Goal: Task Accomplishment & Management: Complete application form

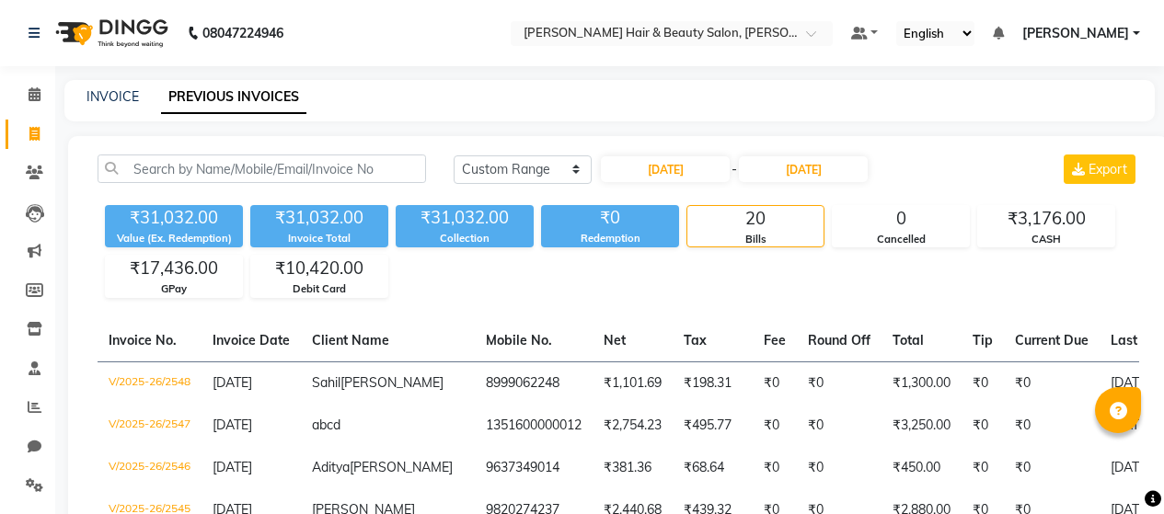
select select "range"
click at [38, 138] on icon at bounding box center [34, 134] width 10 height 14
select select "service"
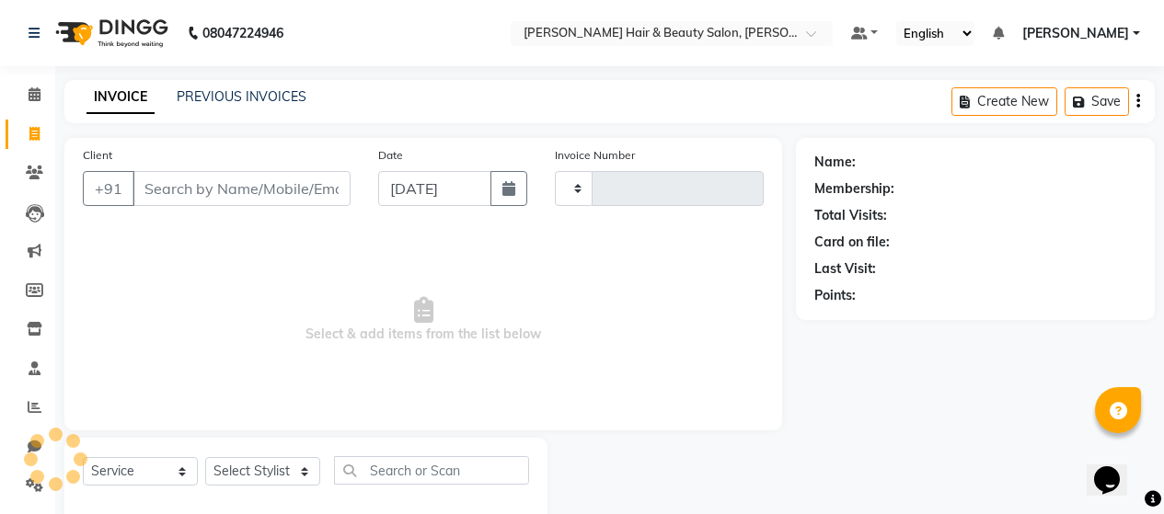
scroll to position [39, 0]
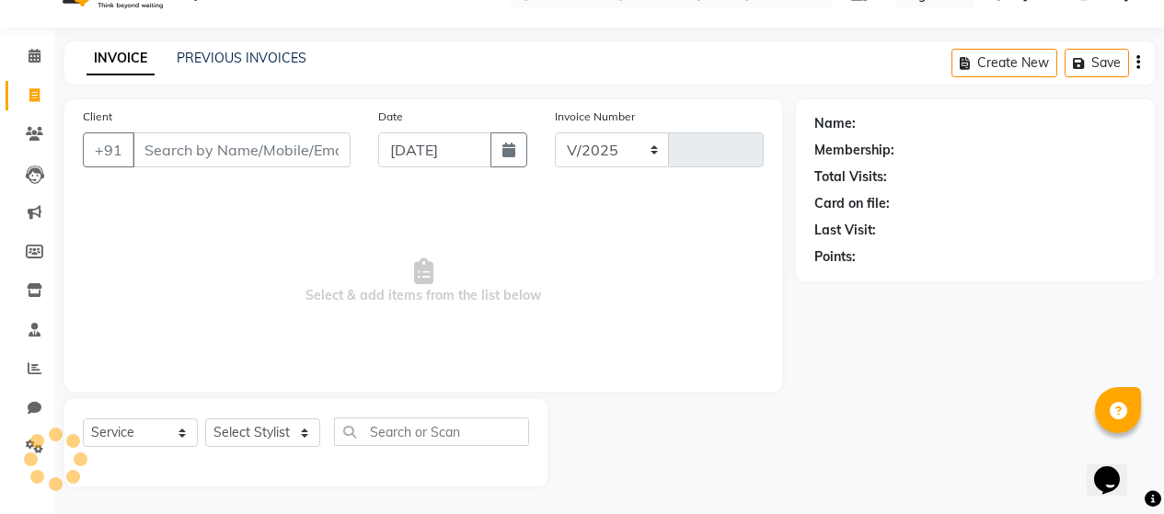
select select "7927"
type input "2683"
click at [280, 146] on input "Client" at bounding box center [241, 149] width 218 height 35
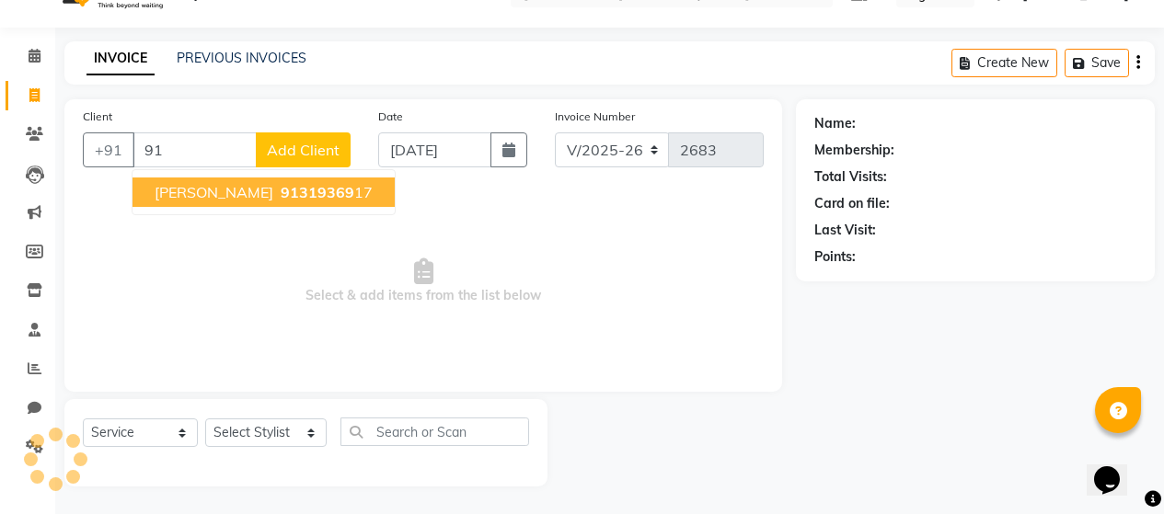
type input "9"
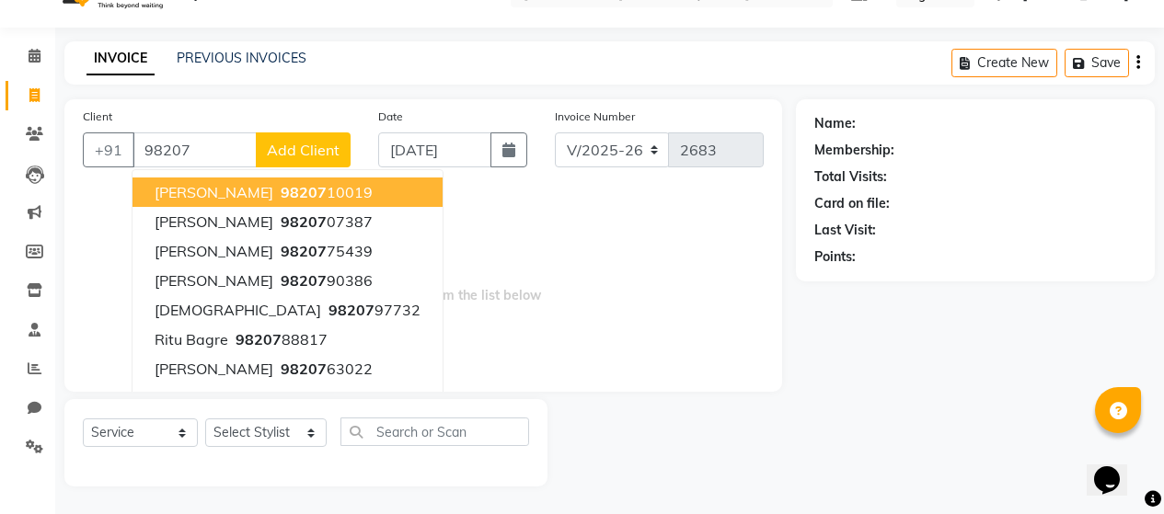
click at [254, 192] on button "[PERSON_NAME] 98207 10019" at bounding box center [287, 192] width 310 height 29
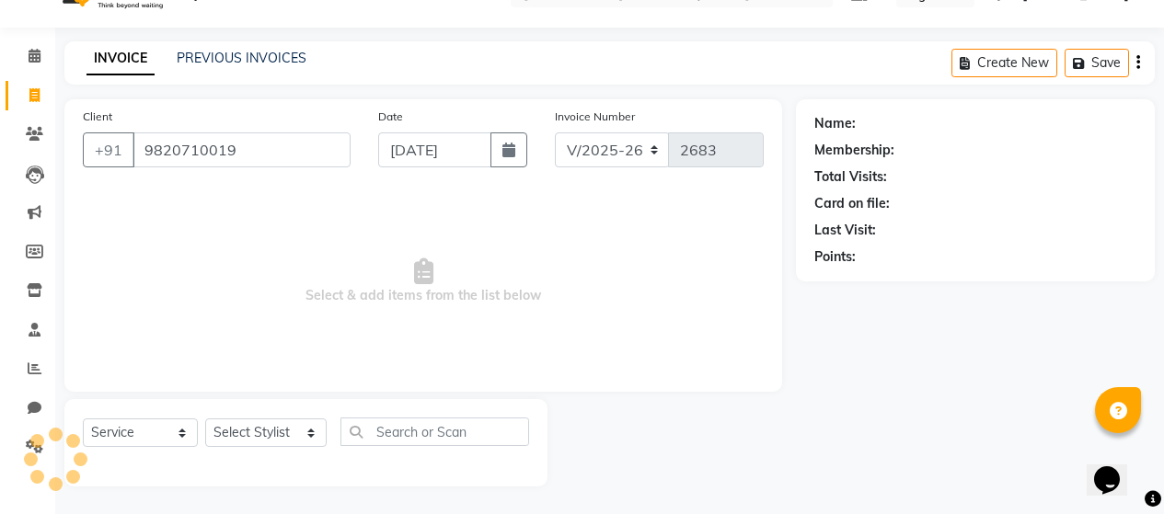
type input "9820710019"
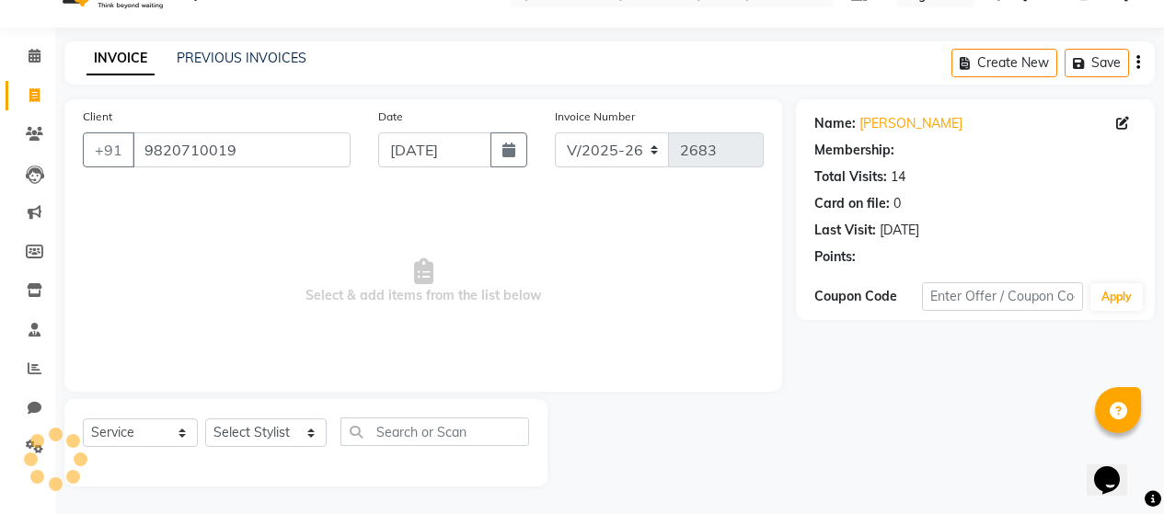
select select "2: Object"
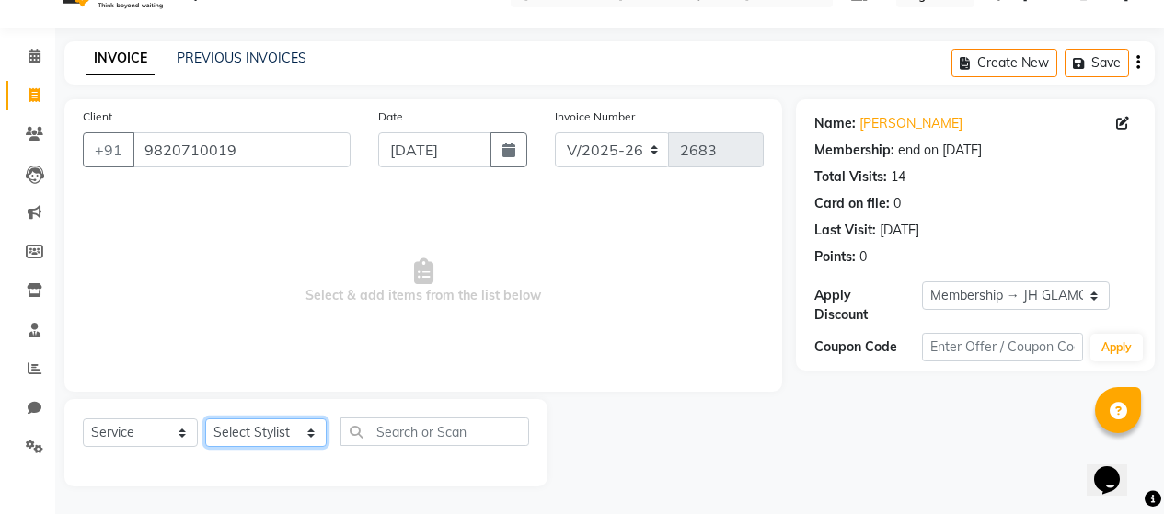
click at [302, 431] on select "Select Stylist [PERSON_NAME] Zibral [PERSON_NAME] [PERSON_NAME] [PERSON_NAME] […" at bounding box center [265, 433] width 121 height 29
select select "72241"
click at [205, 419] on select "Select Stylist [PERSON_NAME] Zibral [PERSON_NAME] [PERSON_NAME] [PERSON_NAME] […" at bounding box center [265, 433] width 121 height 29
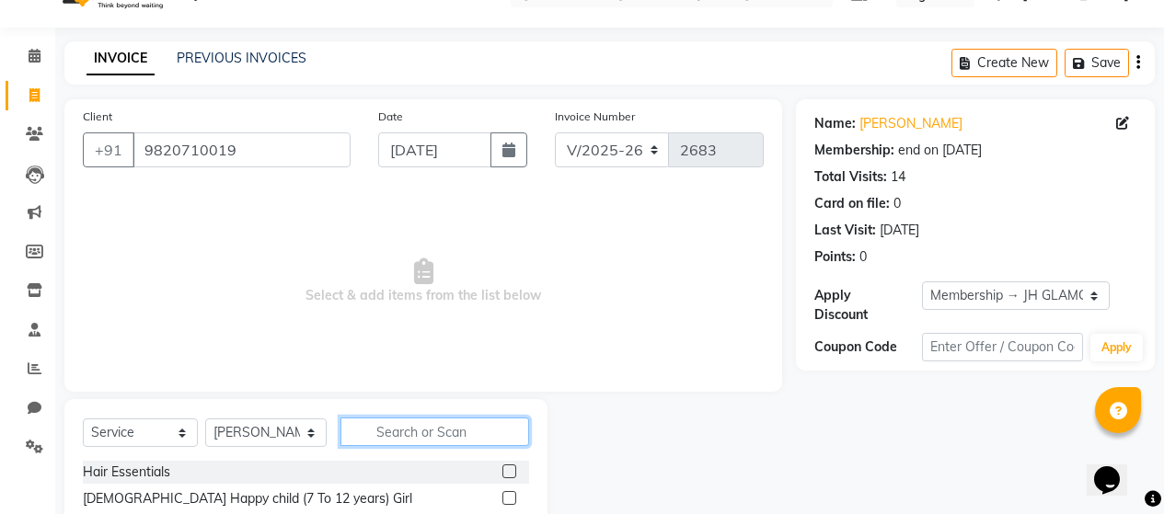
click at [431, 436] on input "text" at bounding box center [434, 432] width 189 height 29
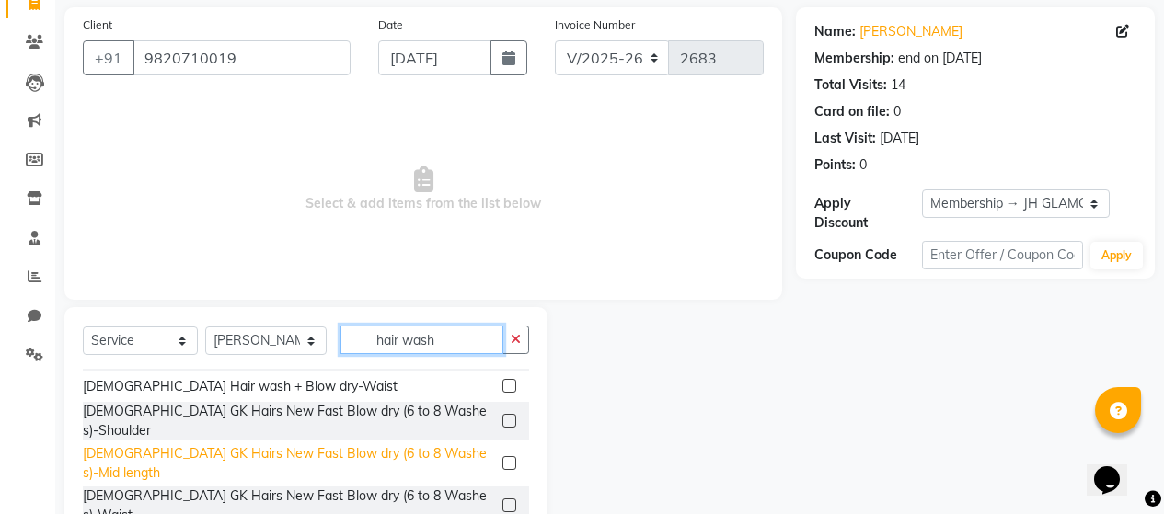
scroll to position [184, 0]
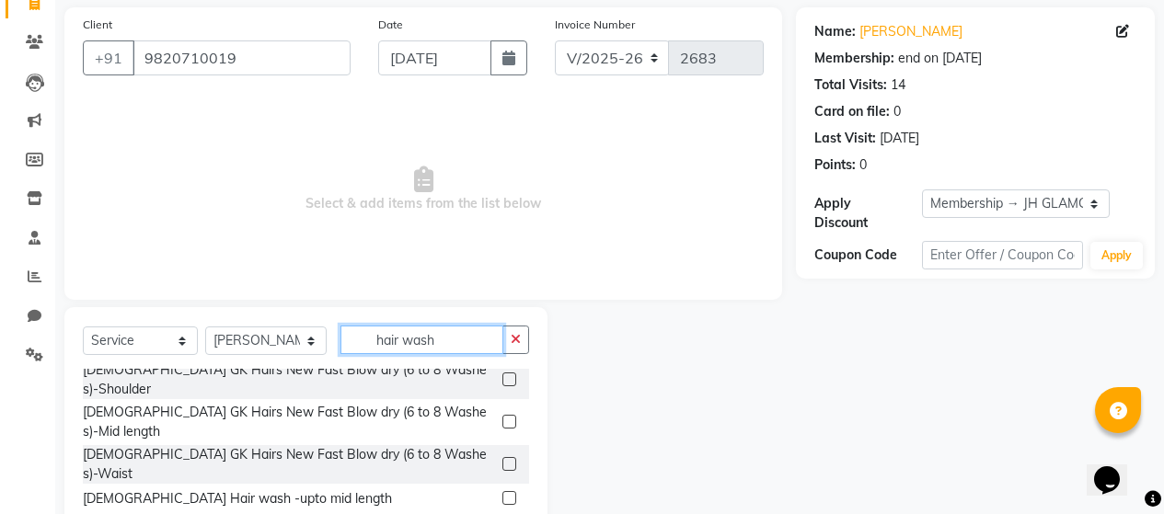
type input "hair wash"
click at [502, 491] on label at bounding box center [509, 498] width 14 height 14
click at [502, 493] on input "checkbox" at bounding box center [508, 499] width 12 height 12
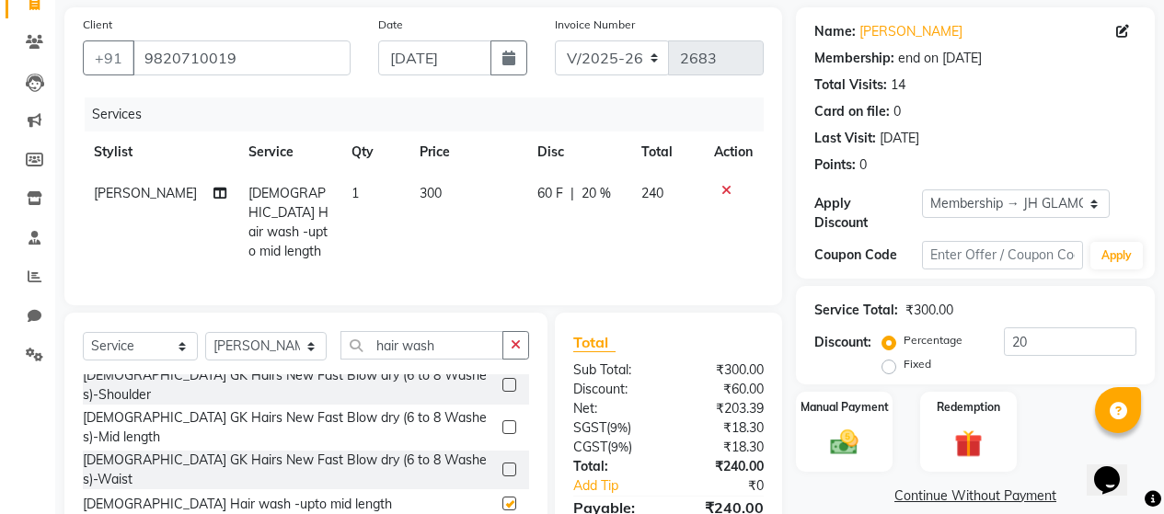
checkbox input "false"
click at [432, 214] on td "300" at bounding box center [468, 222] width 119 height 99
select select "72241"
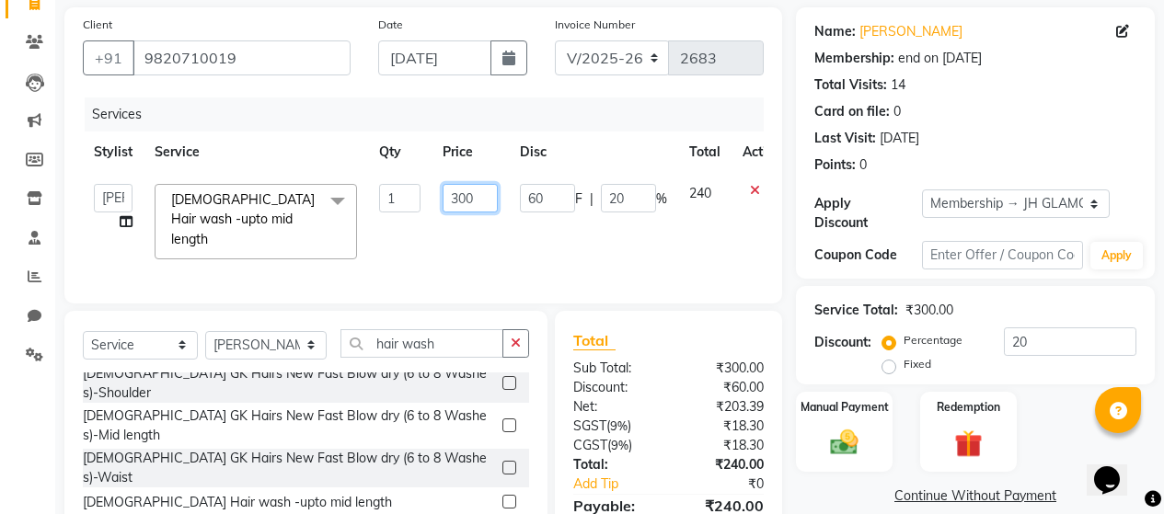
click at [458, 197] on input "300" at bounding box center [470, 198] width 55 height 29
type input "400"
click at [543, 251] on div "Services Stylist Service Qty Price Disc Total Action [PERSON_NAME] Zibral [PERS…" at bounding box center [423, 192] width 681 height 188
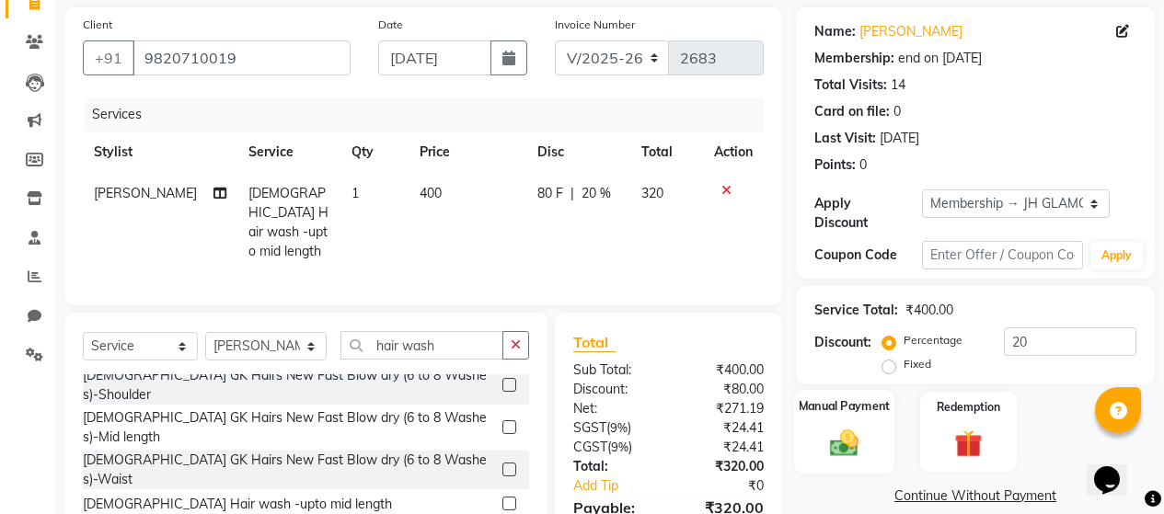
click at [847, 426] on img at bounding box center [844, 442] width 47 height 33
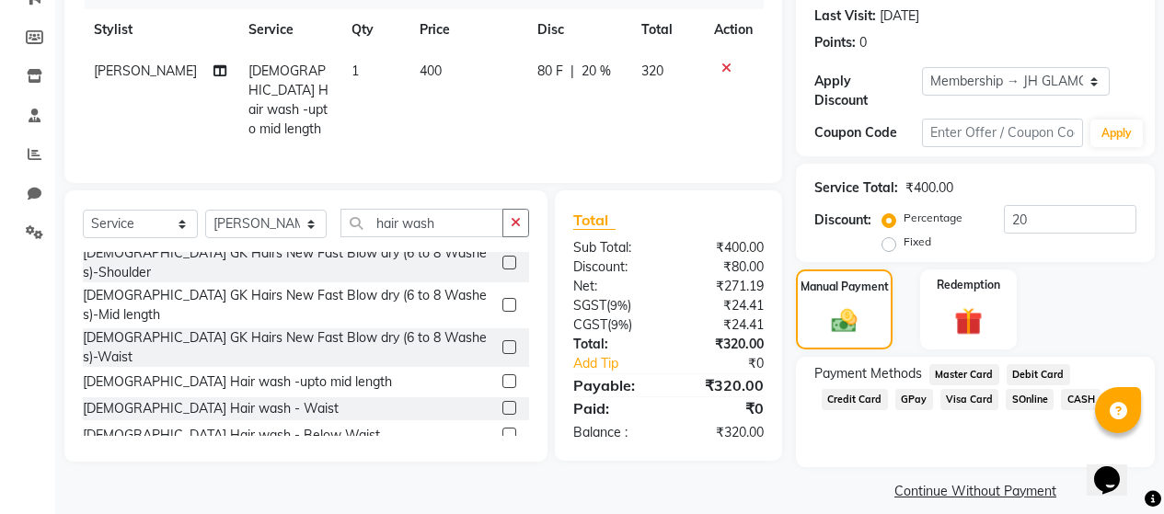
scroll to position [257, 0]
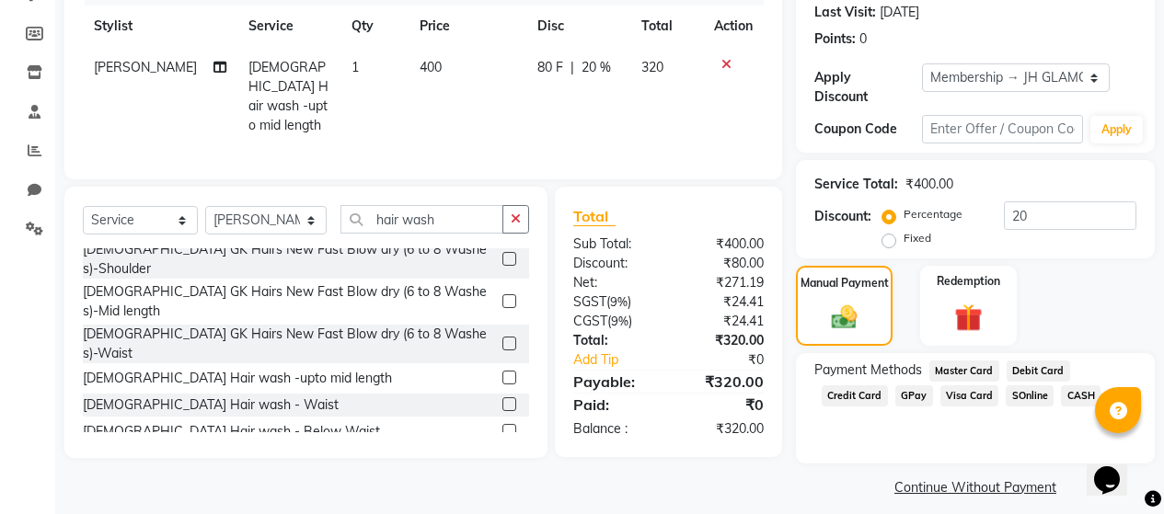
click at [912, 386] on span "GPay" at bounding box center [914, 396] width 38 height 21
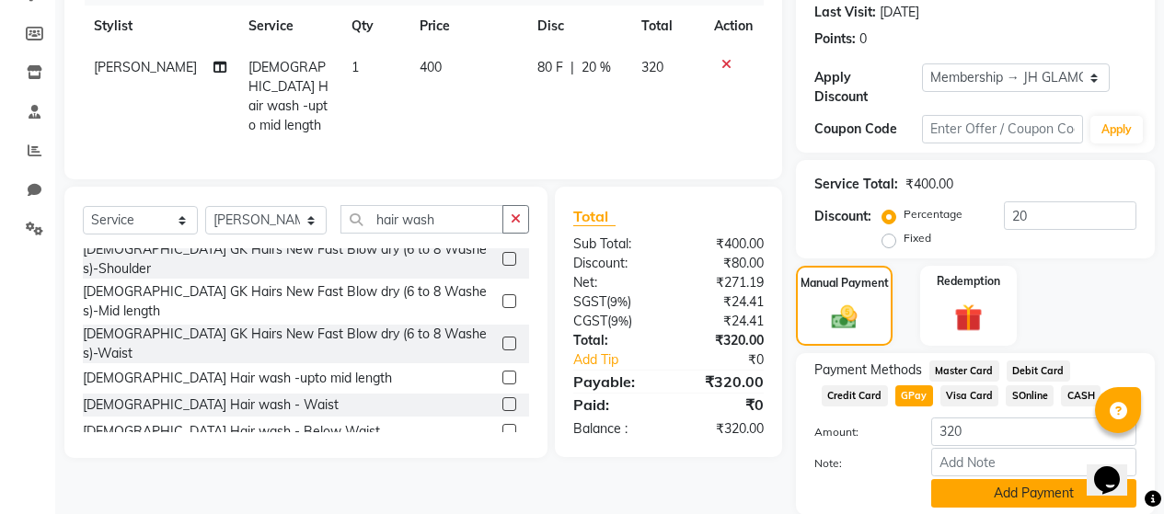
click at [998, 479] on button "Add Payment" at bounding box center [1033, 493] width 205 height 29
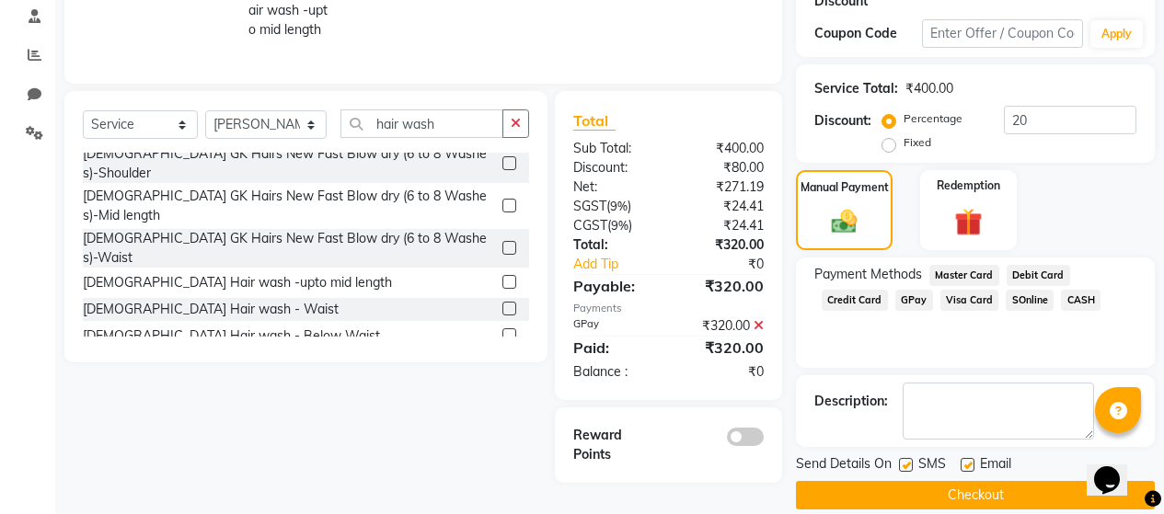
scroll to position [361, 0]
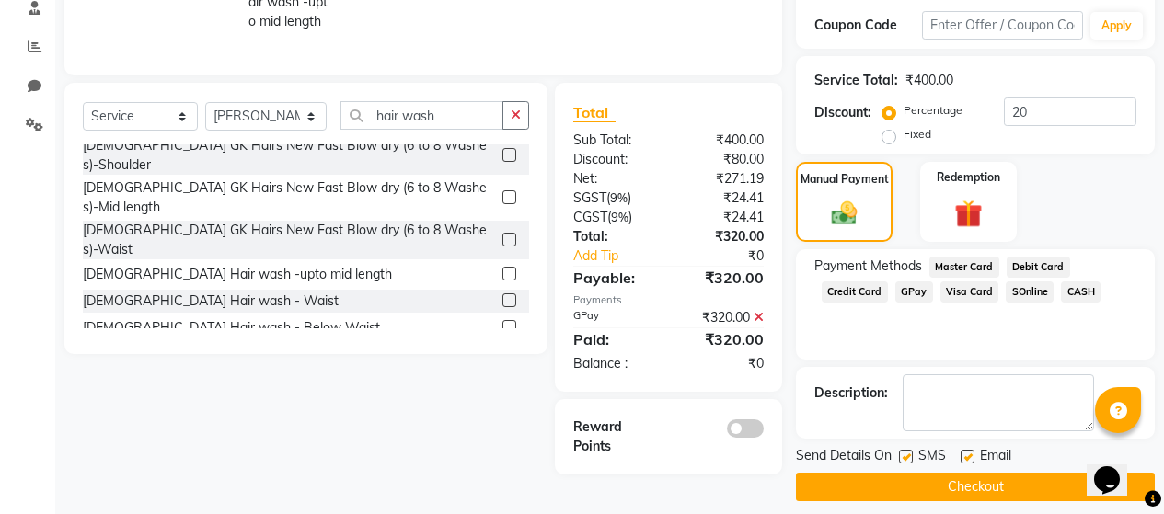
click at [909, 450] on label at bounding box center [906, 457] width 14 height 14
click at [909, 452] on input "checkbox" at bounding box center [905, 458] width 12 height 12
checkbox input "false"
click at [967, 450] on label at bounding box center [968, 457] width 14 height 14
click at [967, 452] on input "checkbox" at bounding box center [967, 458] width 12 height 12
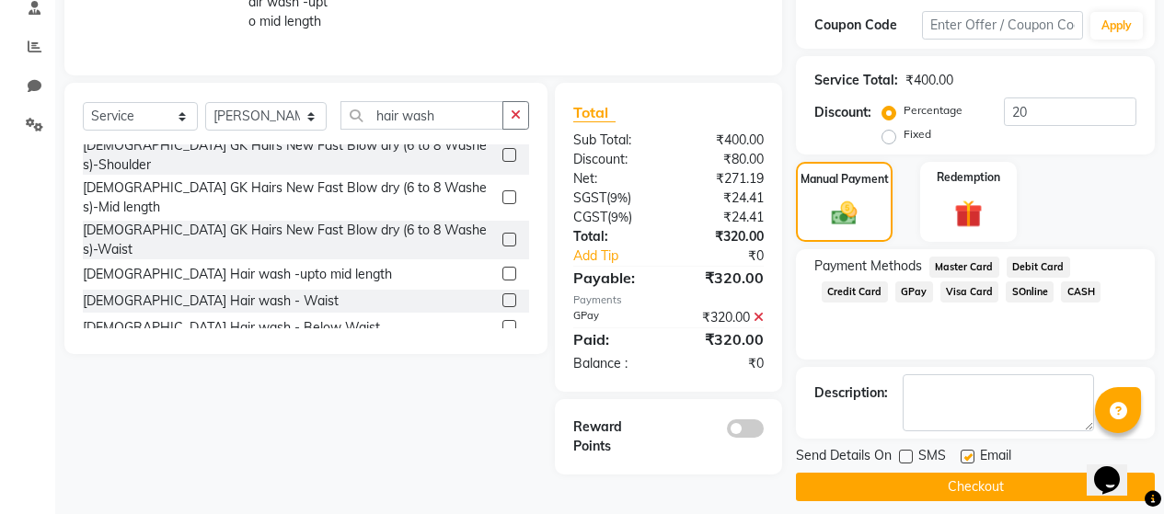
checkbox input "false"
click at [956, 478] on button "Checkout" at bounding box center [975, 487] width 359 height 29
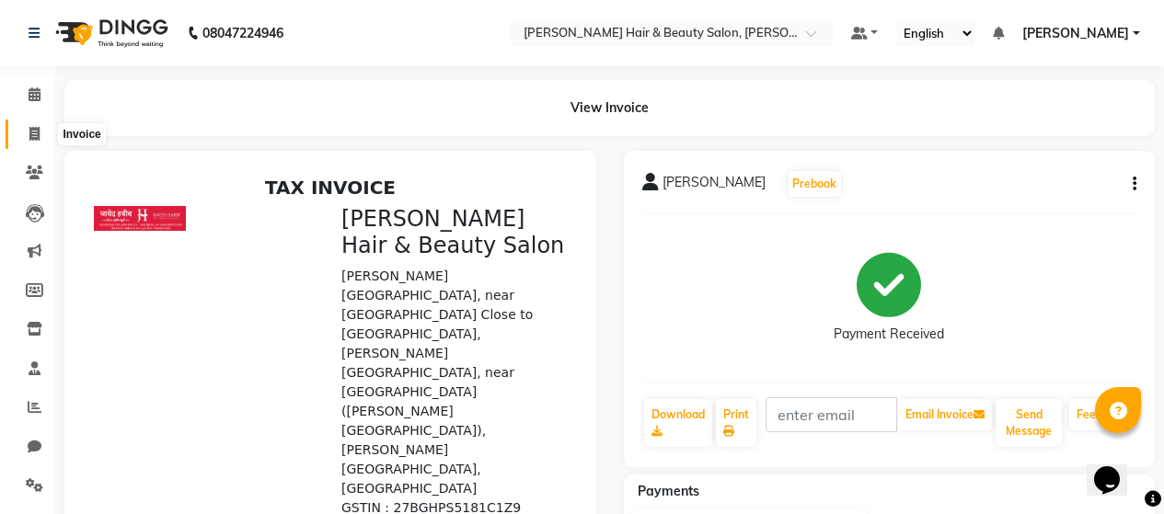
click at [33, 137] on icon at bounding box center [34, 134] width 10 height 14
select select "service"
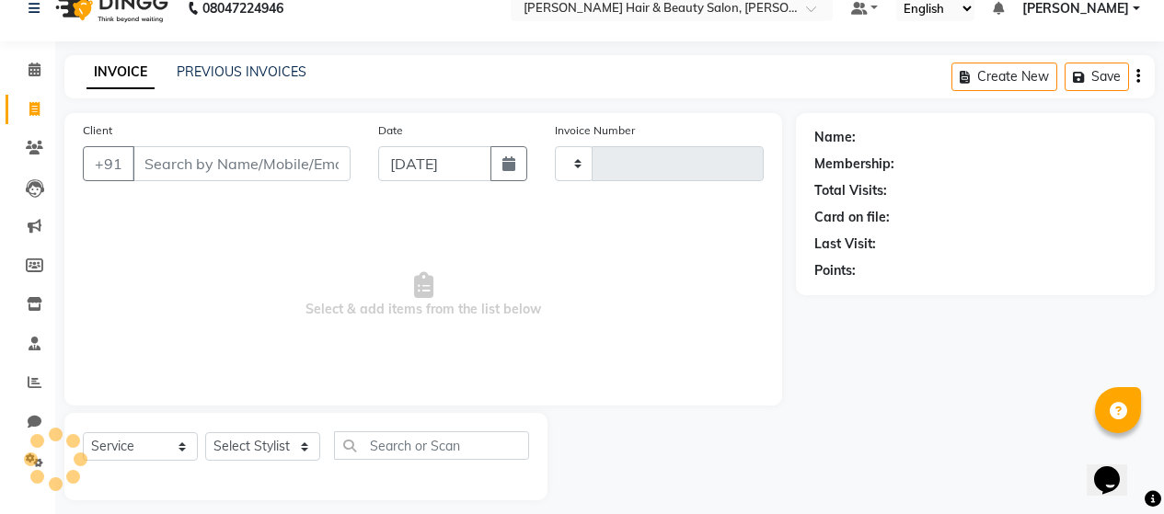
scroll to position [39, 0]
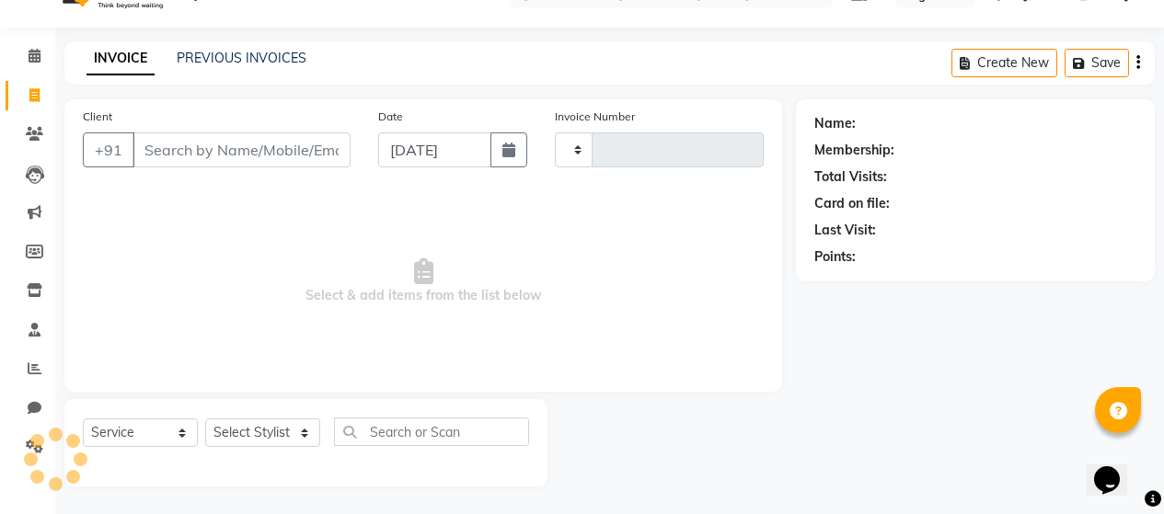
click at [246, 146] on input "Client" at bounding box center [241, 149] width 218 height 35
type input "2684"
select select "7927"
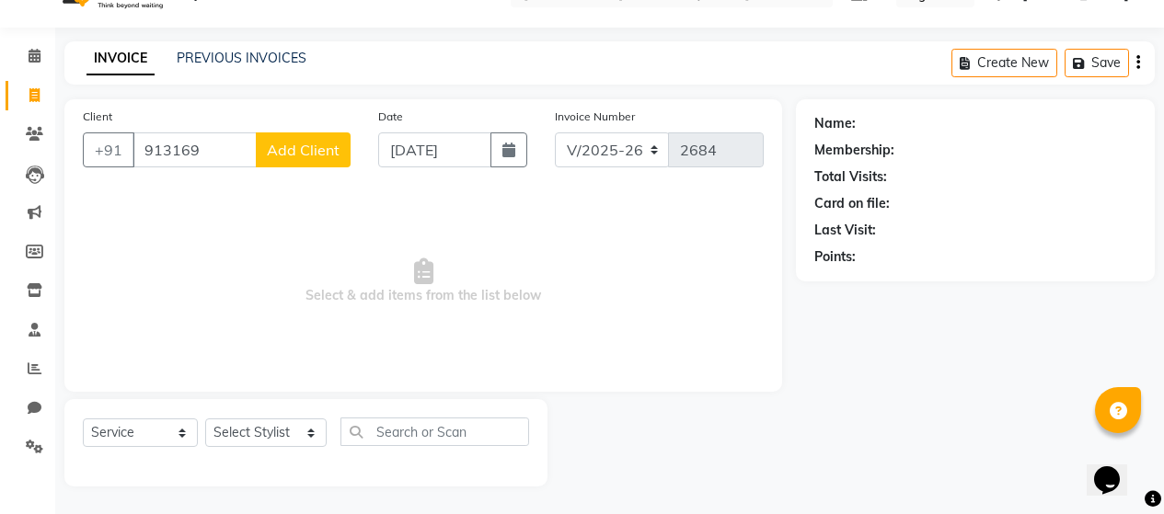
click at [179, 147] on input "913169" at bounding box center [194, 149] width 124 height 35
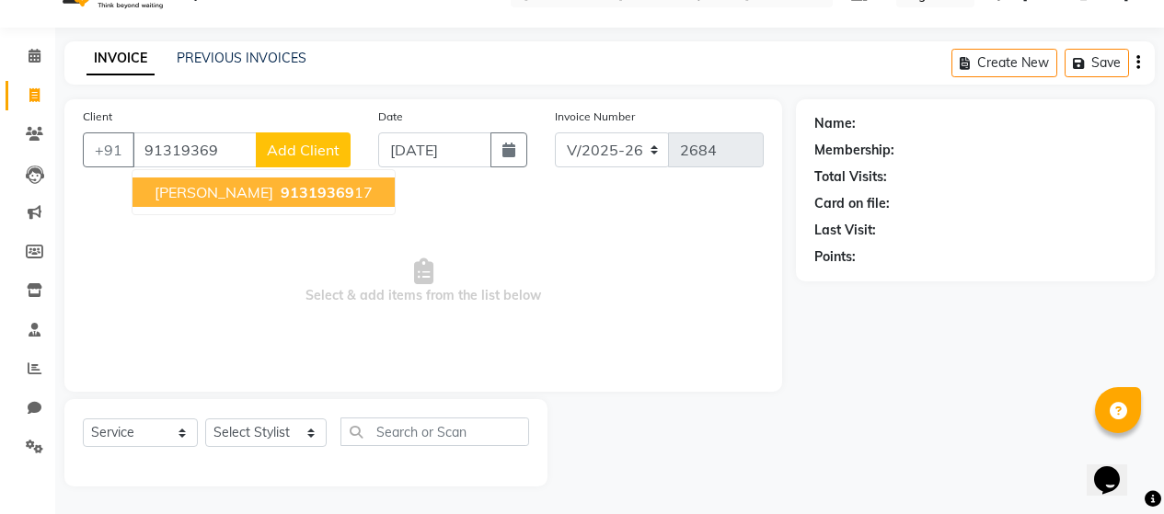
click at [221, 182] on button "[PERSON_NAME] 91319369 17" at bounding box center [263, 192] width 262 height 29
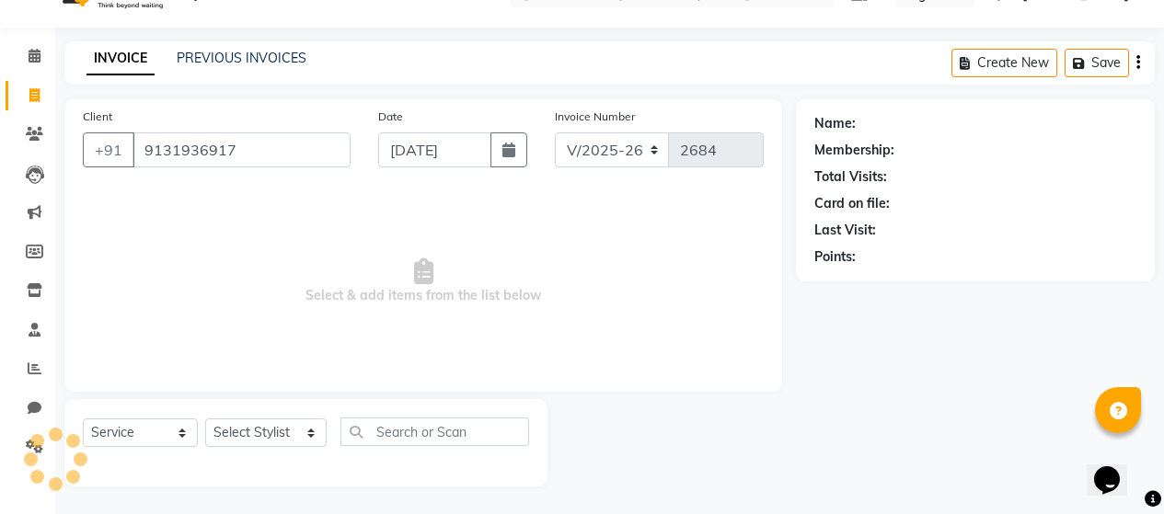
type input "9131936917"
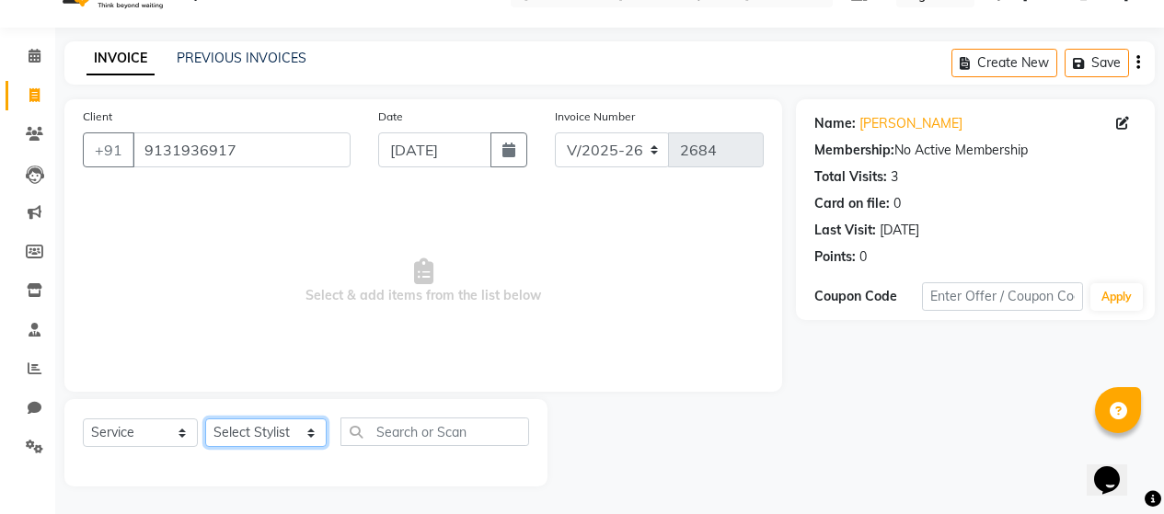
click at [298, 439] on select "Select Stylist [PERSON_NAME] Zibral [PERSON_NAME] [PERSON_NAME] [PERSON_NAME] […" at bounding box center [265, 433] width 121 height 29
select select "72241"
click at [205, 419] on select "Select Stylist [PERSON_NAME] Zibral [PERSON_NAME] [PERSON_NAME] [PERSON_NAME] […" at bounding box center [265, 433] width 121 height 29
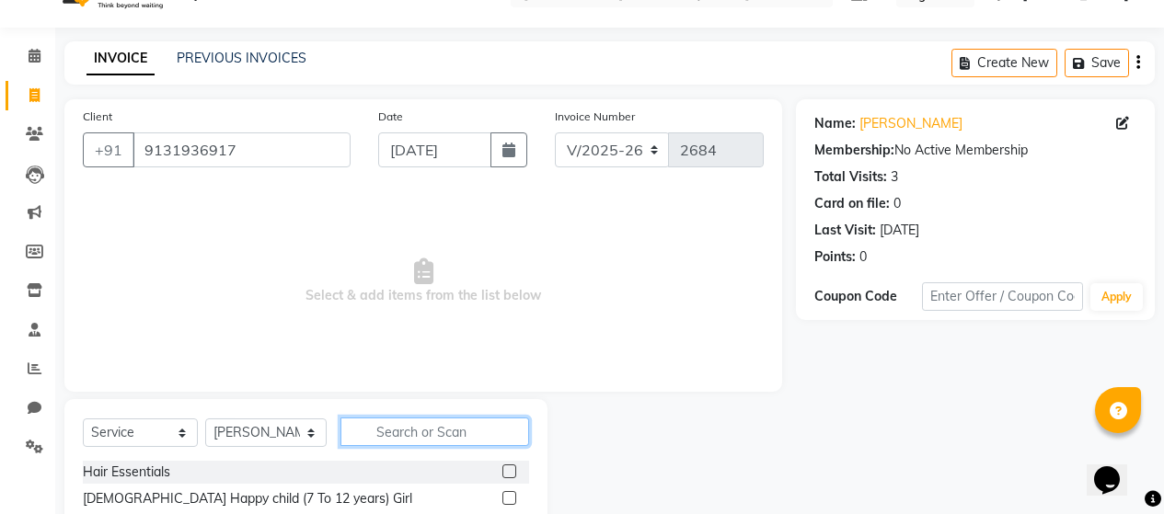
click at [452, 432] on input "text" at bounding box center [434, 432] width 189 height 29
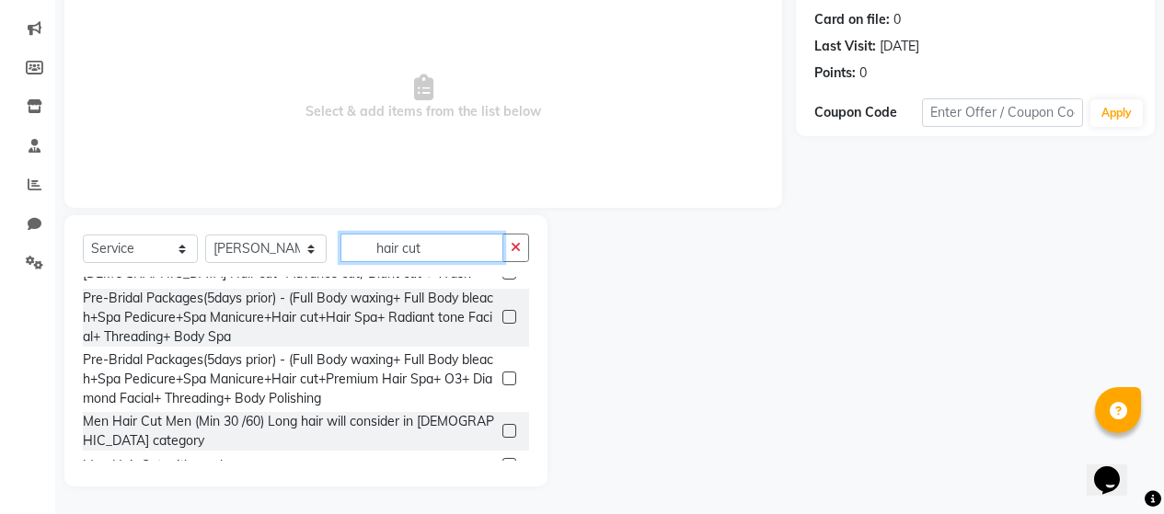
scroll to position [368, 0]
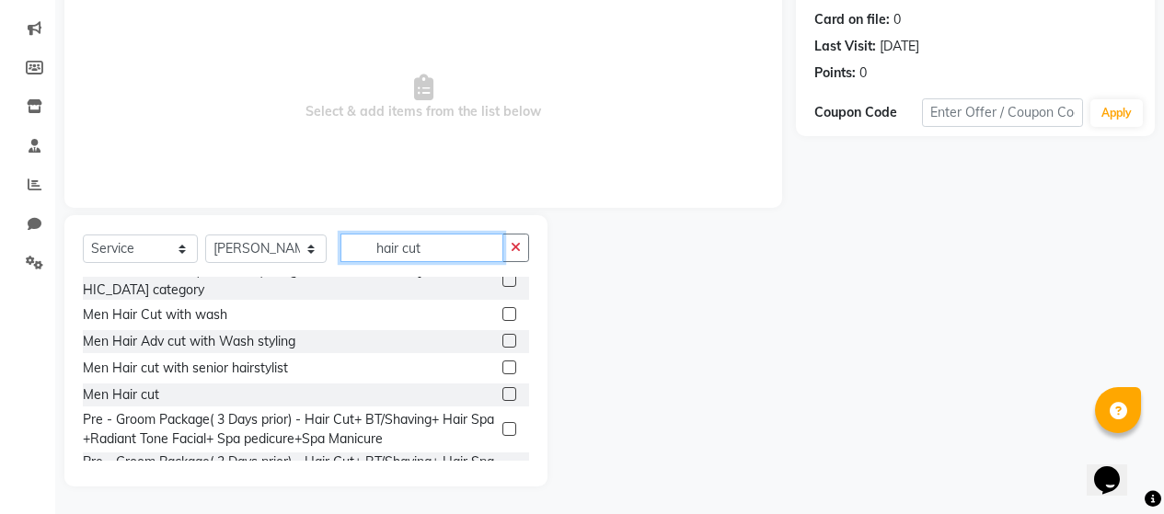
type input "hair cut"
click at [502, 387] on label at bounding box center [509, 394] width 14 height 14
click at [502, 389] on input "checkbox" at bounding box center [508, 395] width 12 height 12
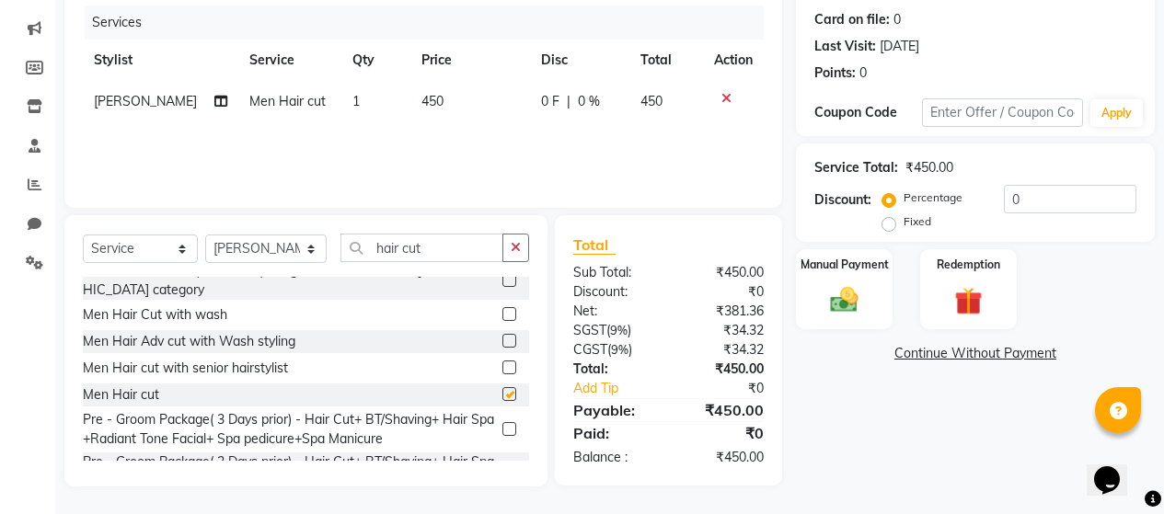
checkbox input "false"
click at [465, 249] on input "hair cut" at bounding box center [421, 248] width 163 height 29
type input "h"
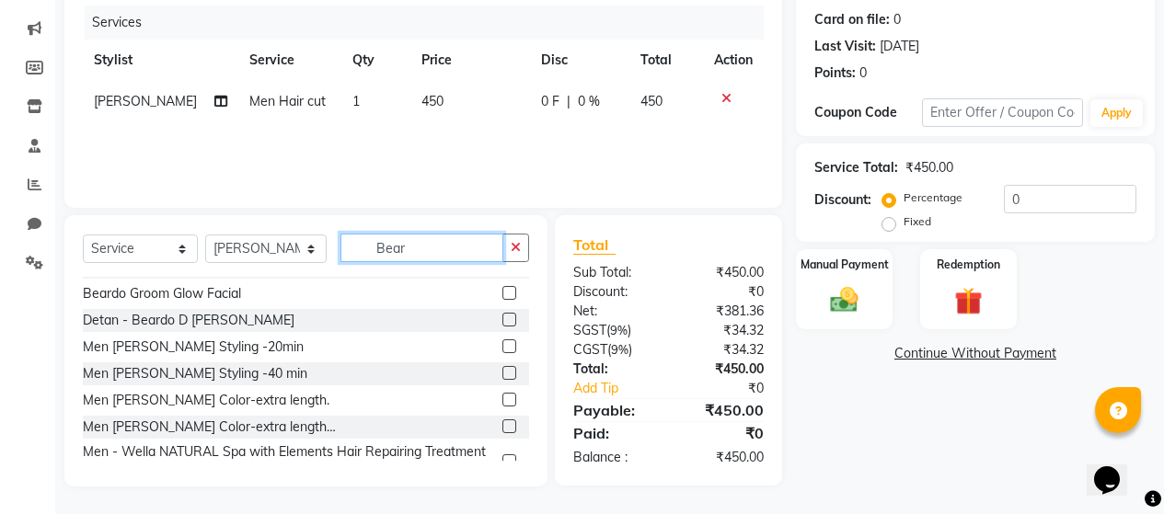
scroll to position [75, 0]
type input "Beard"
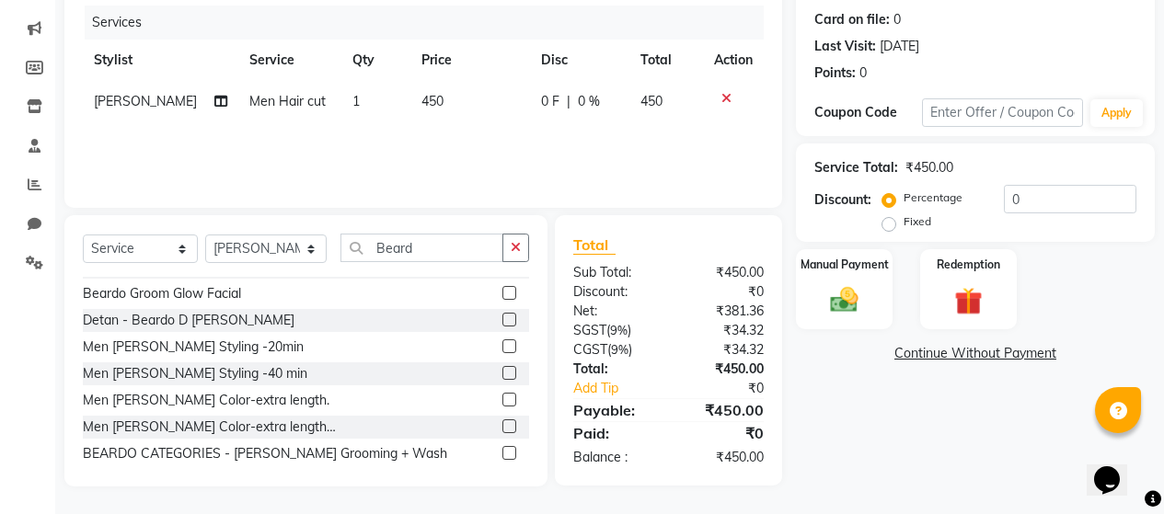
click at [502, 350] on label at bounding box center [509, 347] width 14 height 14
click at [502, 350] on input "checkbox" at bounding box center [508, 347] width 12 height 12
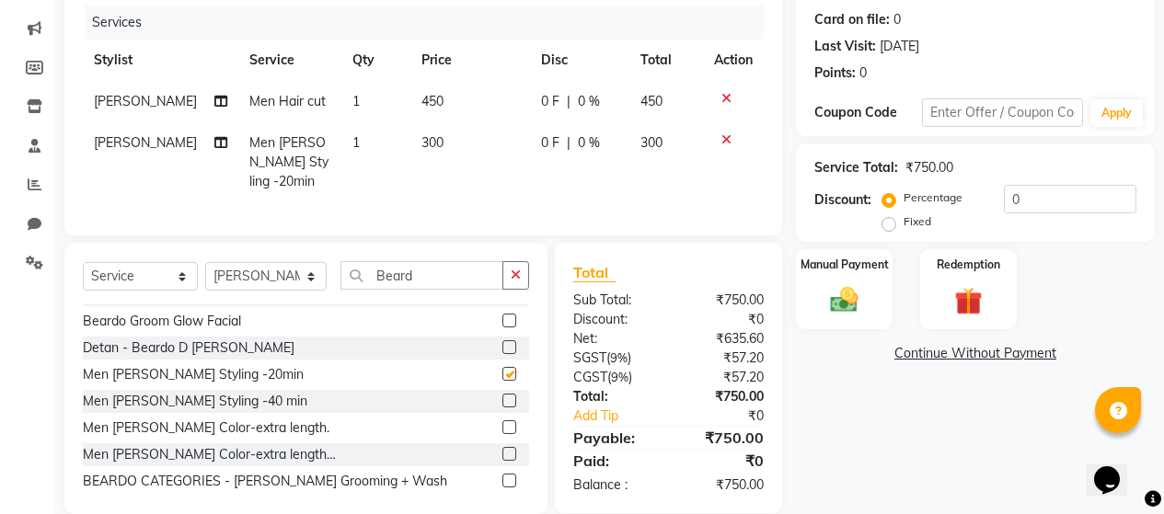
checkbox input "false"
click at [851, 302] on img at bounding box center [844, 299] width 47 height 33
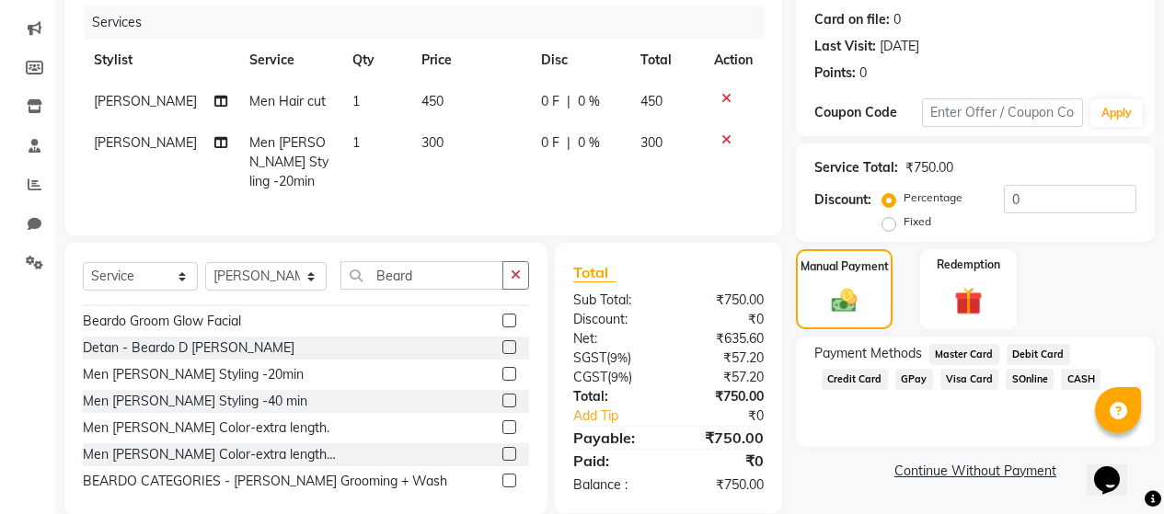
click at [908, 374] on span "GPay" at bounding box center [914, 379] width 38 height 21
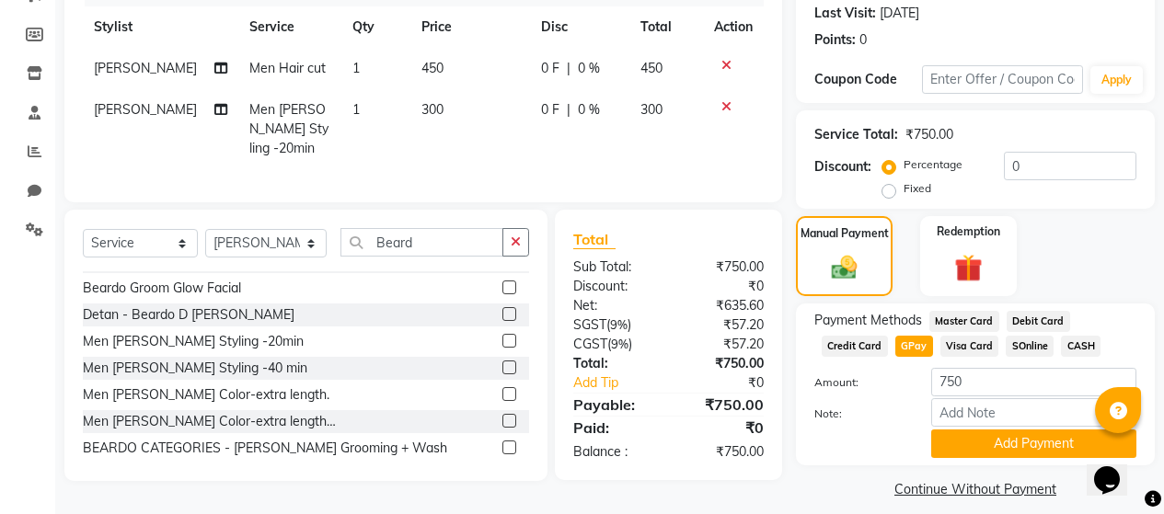
scroll to position [272, 0]
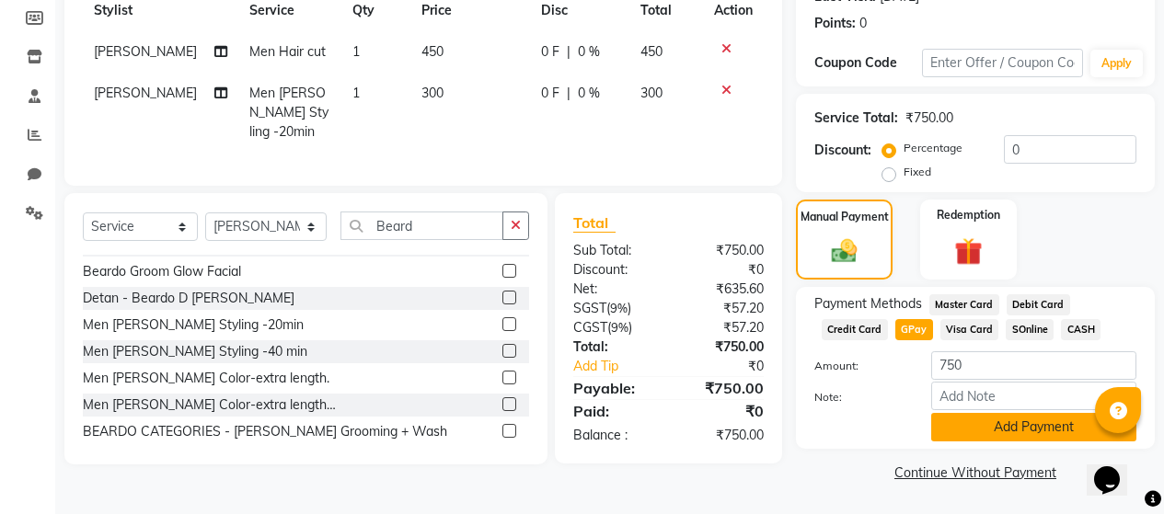
click at [980, 430] on button "Add Payment" at bounding box center [1033, 427] width 205 height 29
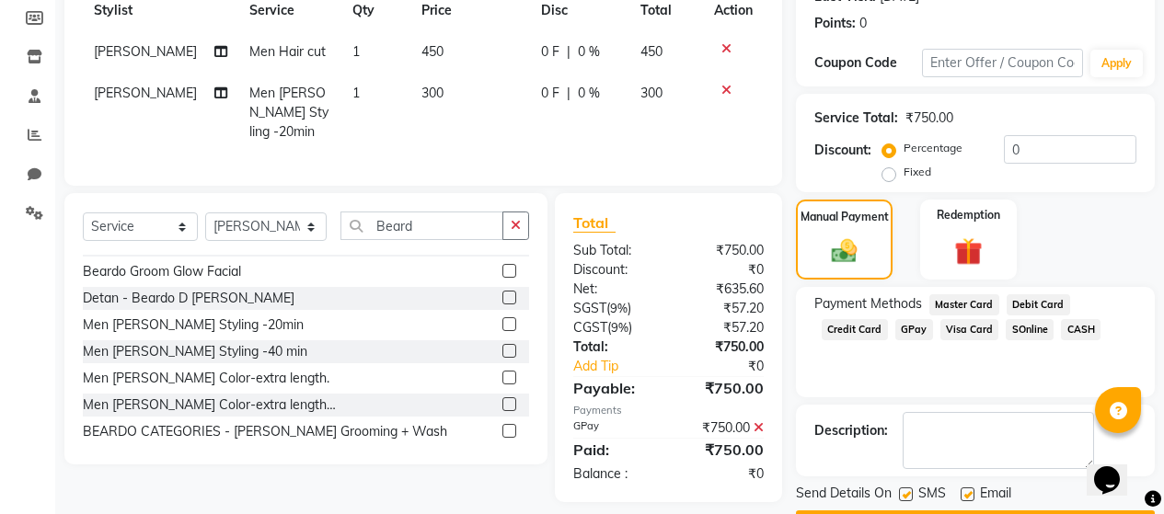
click at [911, 494] on label at bounding box center [906, 495] width 14 height 14
click at [911, 494] on input "checkbox" at bounding box center [905, 496] width 12 height 12
checkbox input "false"
click at [967, 490] on label at bounding box center [968, 495] width 14 height 14
click at [967, 490] on input "checkbox" at bounding box center [967, 496] width 12 height 12
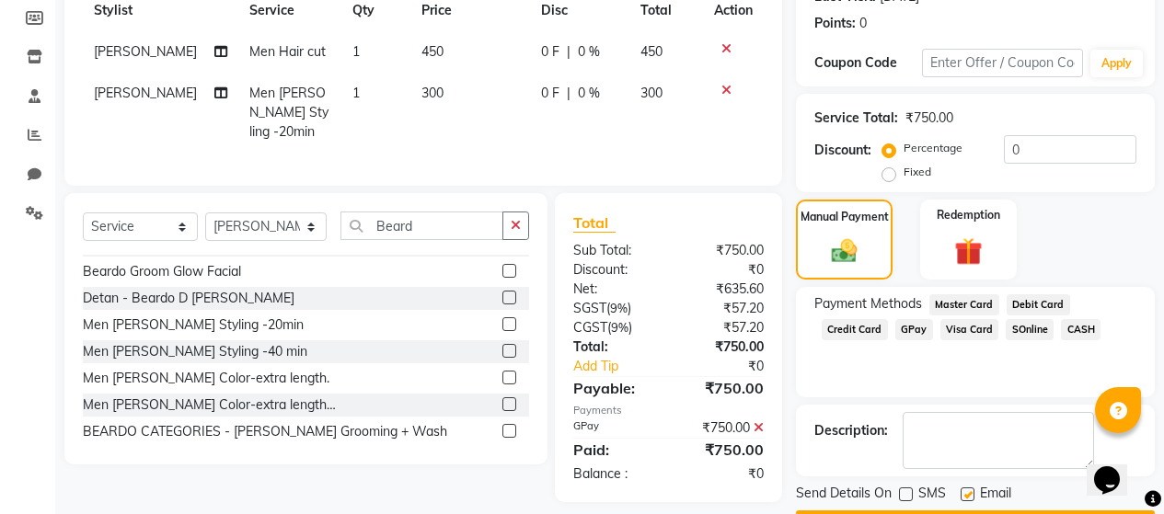
checkbox input "false"
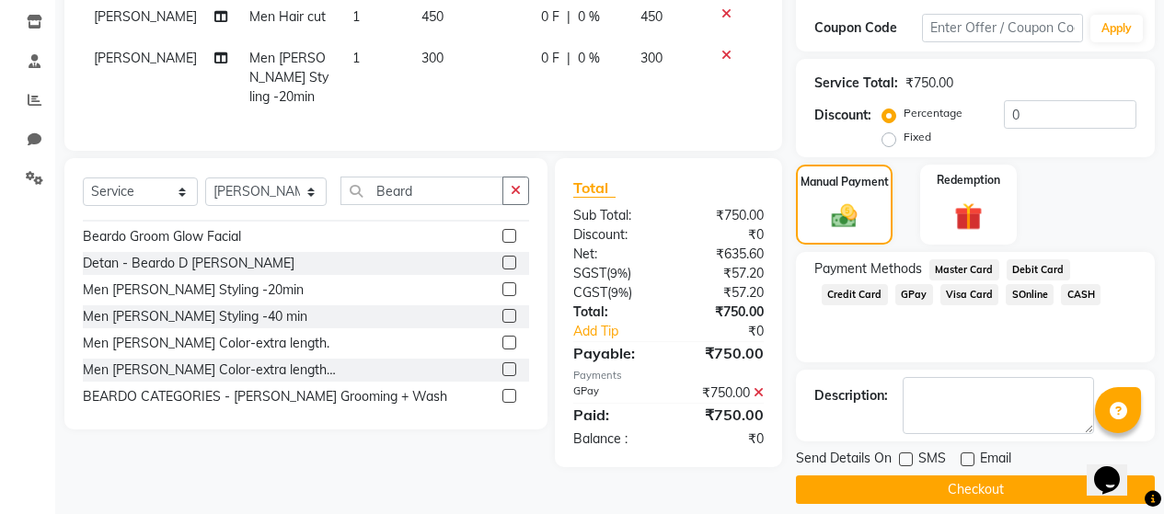
scroll to position [325, 0]
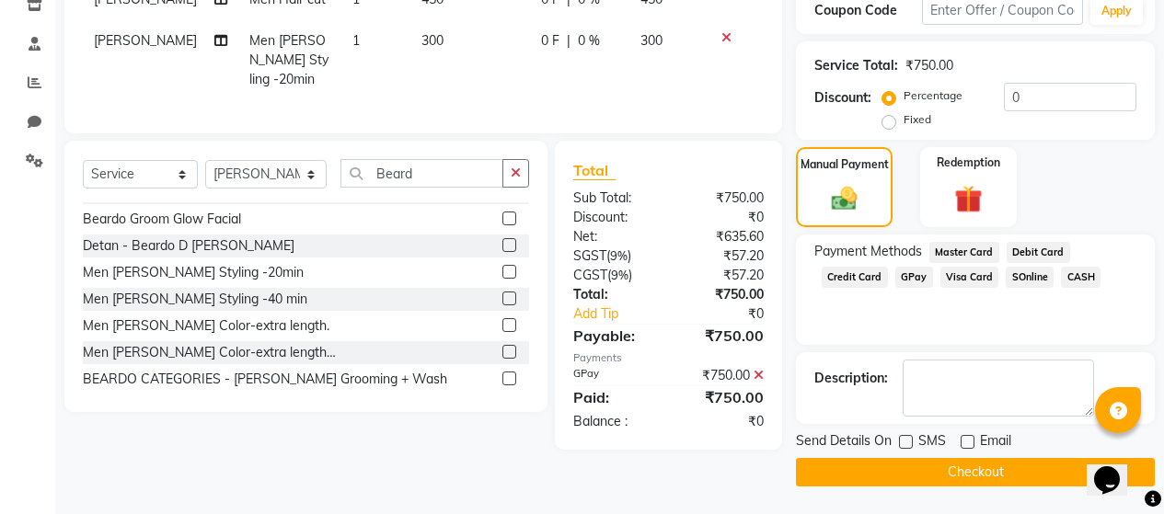
click at [955, 476] on button "Checkout" at bounding box center [975, 472] width 359 height 29
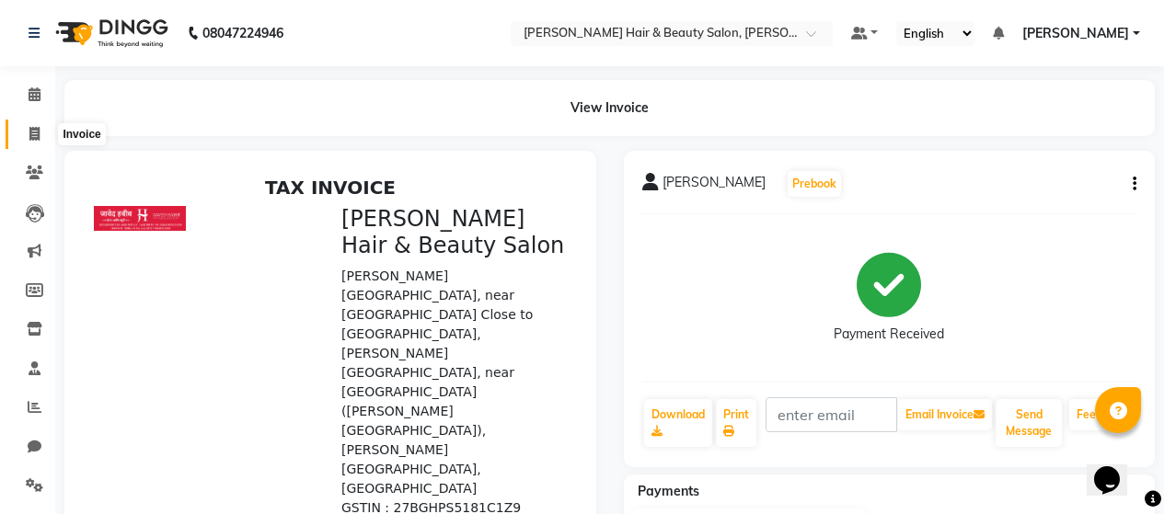
click at [37, 136] on icon at bounding box center [34, 134] width 10 height 14
select select "service"
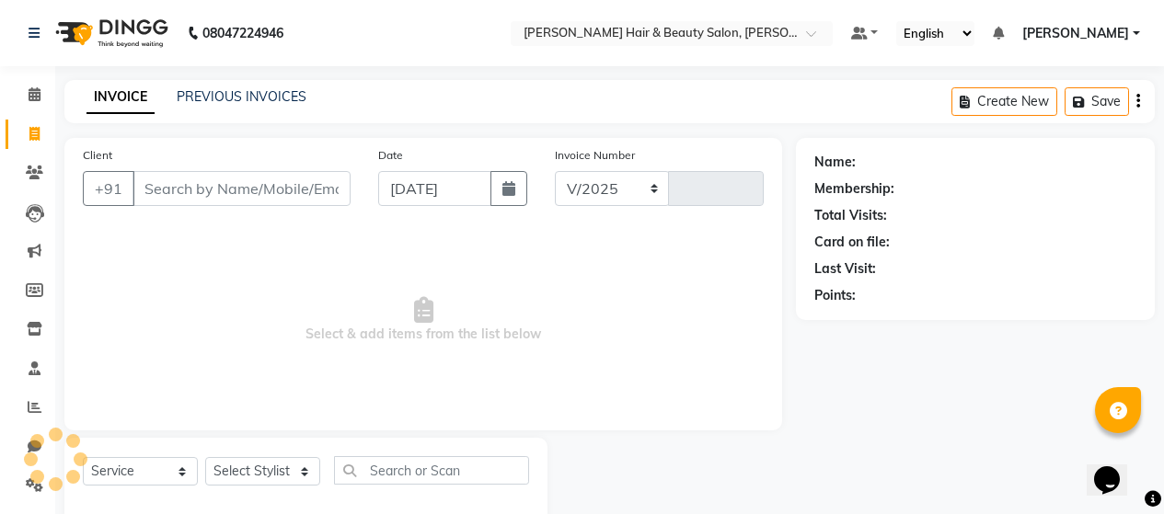
select select "7927"
type input "2685"
click at [217, 171] on input "Client" at bounding box center [241, 188] width 218 height 35
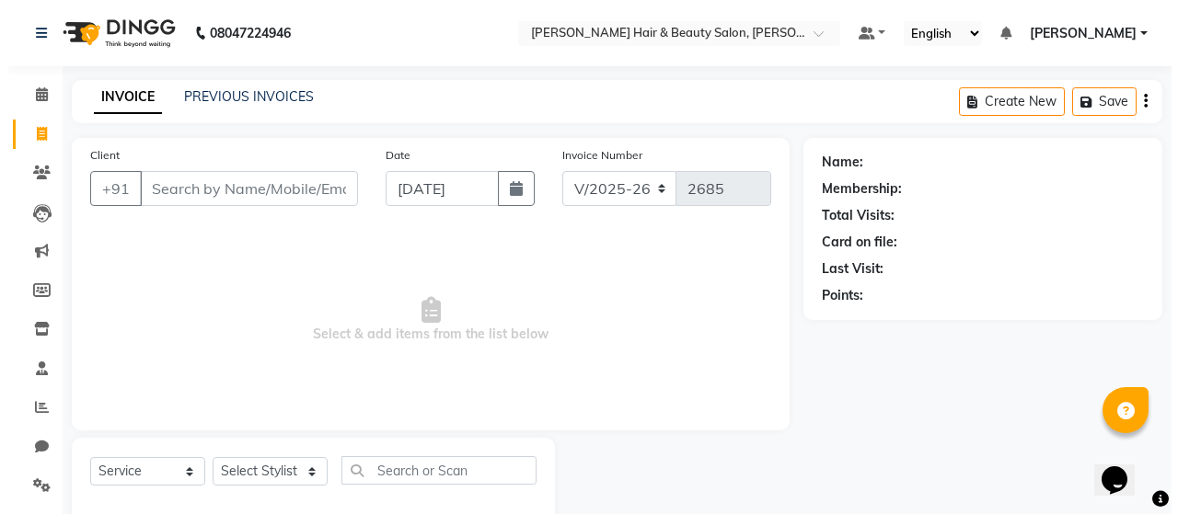
scroll to position [39, 0]
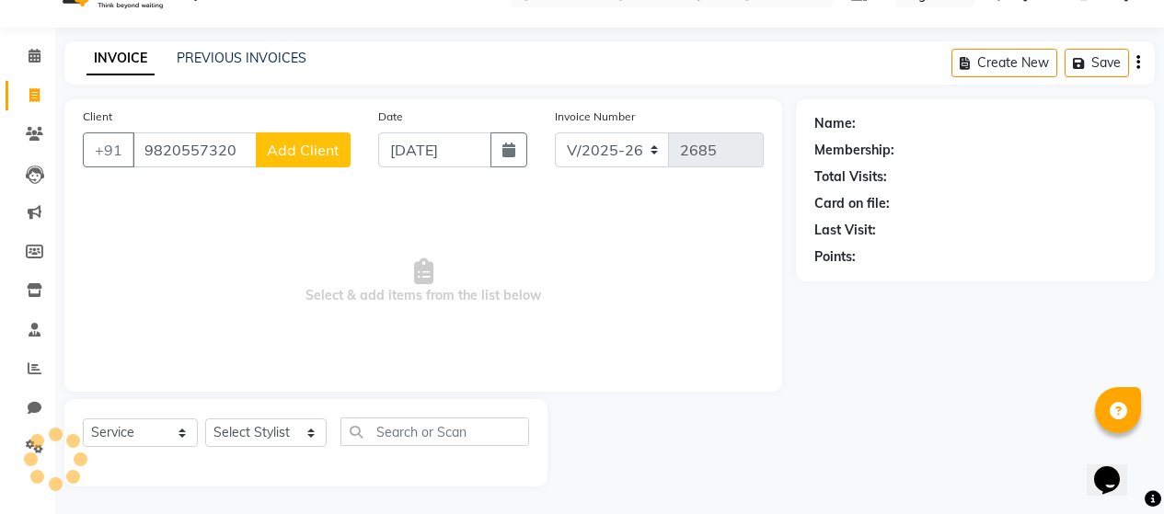
type input "9820557320"
click at [276, 152] on span "Add Client" at bounding box center [303, 150] width 73 height 18
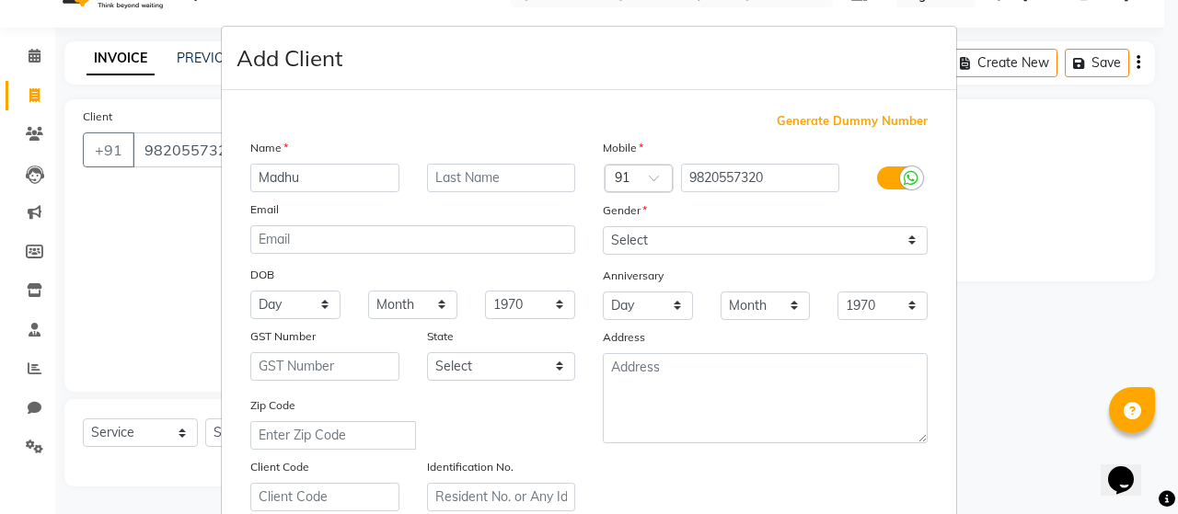
type input "Madhu"
click at [505, 171] on input "text" at bounding box center [501, 178] width 149 height 29
type input "[PERSON_NAME]"
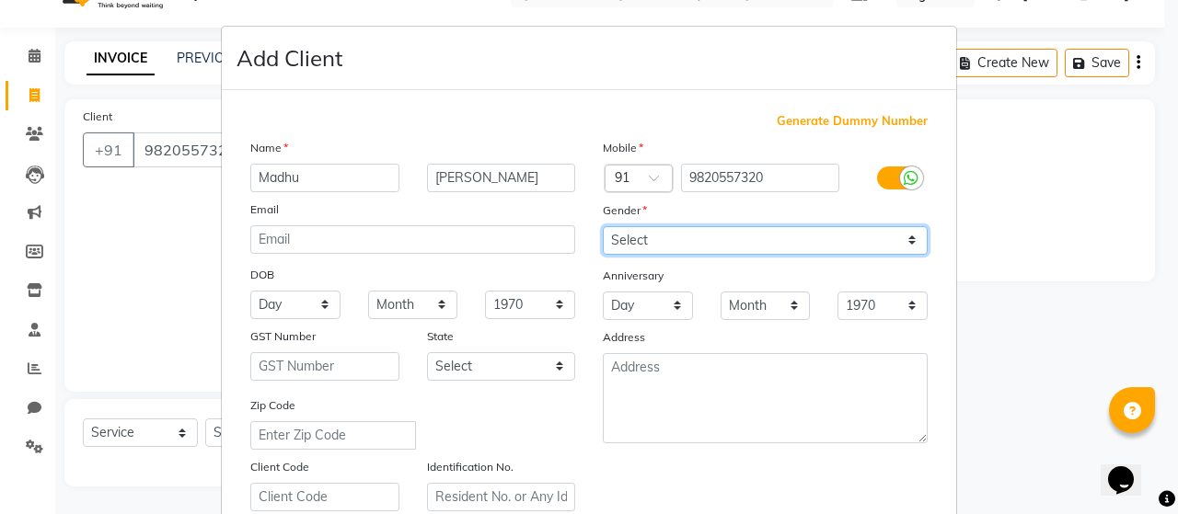
click at [907, 239] on select "Select [DEMOGRAPHIC_DATA] [DEMOGRAPHIC_DATA] Other Prefer Not To Say" at bounding box center [765, 240] width 325 height 29
select select "[DEMOGRAPHIC_DATA]"
click at [603, 226] on select "Select [DEMOGRAPHIC_DATA] [DEMOGRAPHIC_DATA] Other Prefer Not To Say" at bounding box center [765, 240] width 325 height 29
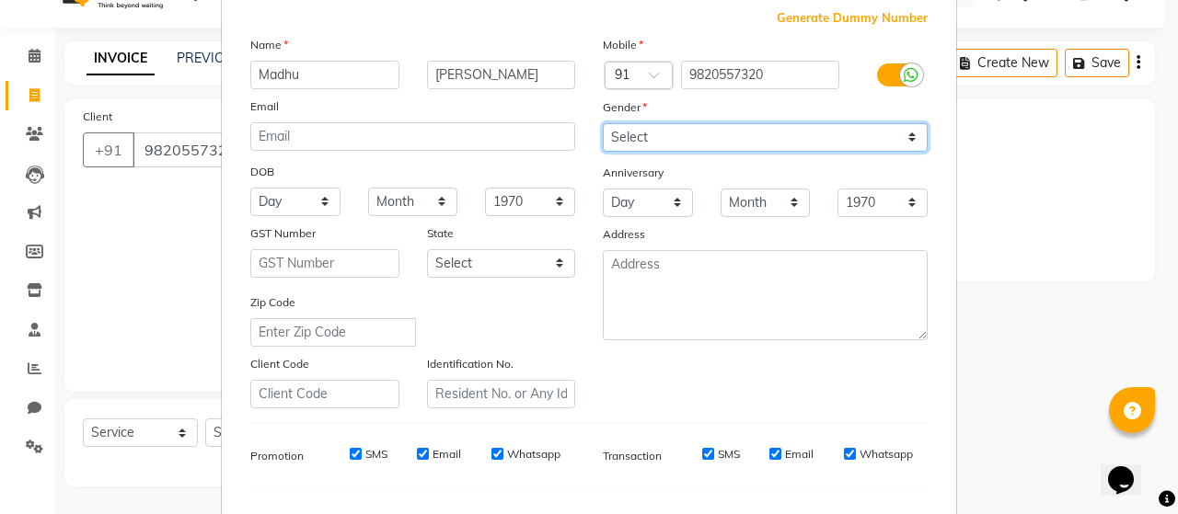
scroll to position [276, 0]
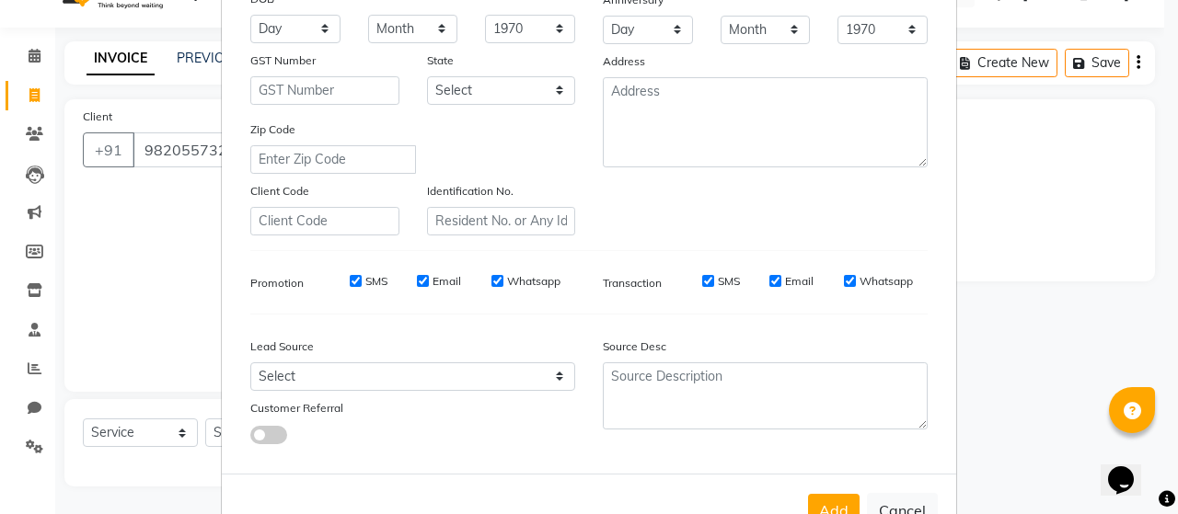
click at [365, 282] on label "SMS" at bounding box center [376, 281] width 22 height 17
click at [362, 282] on input "SMS" at bounding box center [356, 281] width 12 height 12
checkbox input "false"
click at [444, 284] on label "Email" at bounding box center [446, 281] width 29 height 17
click at [429, 284] on input "Email" at bounding box center [423, 281] width 12 height 12
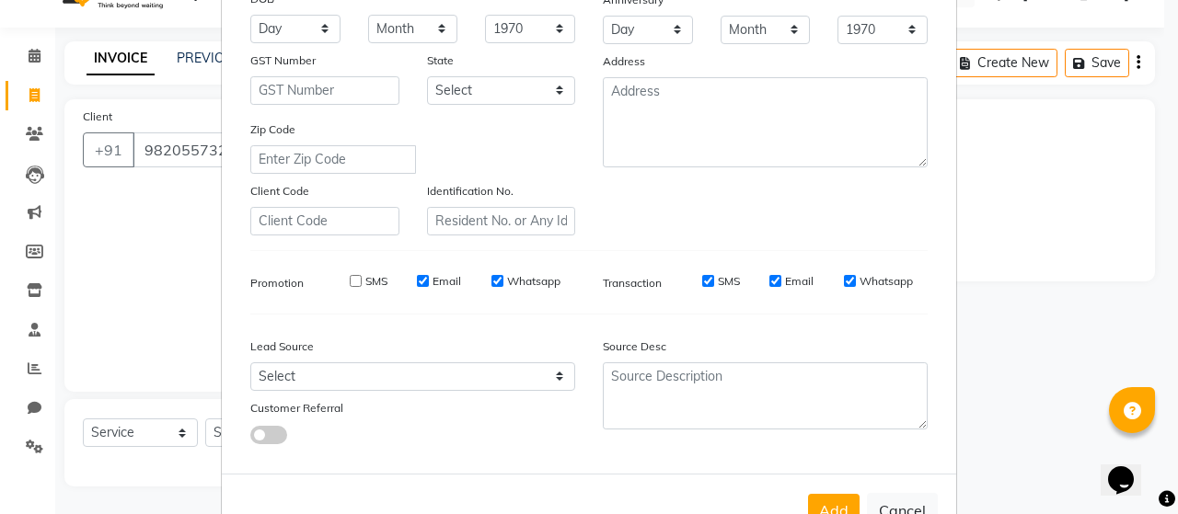
checkbox input "false"
click at [516, 284] on label "Whatsapp" at bounding box center [533, 281] width 53 height 17
click at [503, 284] on input "Whatsapp" at bounding box center [497, 281] width 12 height 12
checkbox input "false"
click at [720, 282] on label "SMS" at bounding box center [729, 281] width 22 height 17
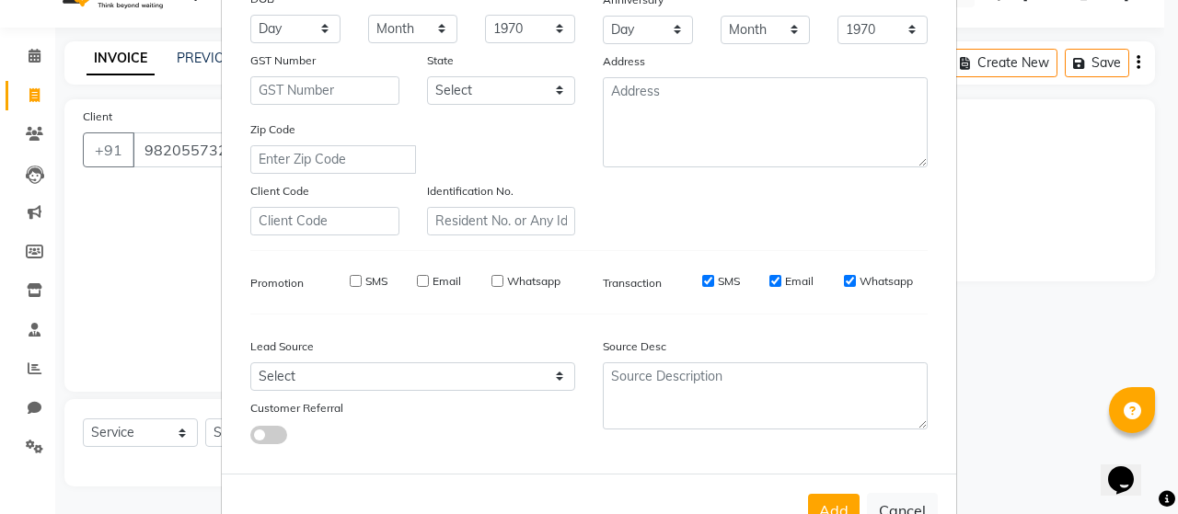
click at [714, 282] on input "SMS" at bounding box center [708, 281] width 12 height 12
checkbox input "false"
click at [790, 279] on label "Email" at bounding box center [799, 281] width 29 height 17
click at [781, 279] on input "Email" at bounding box center [775, 281] width 12 height 12
checkbox input "false"
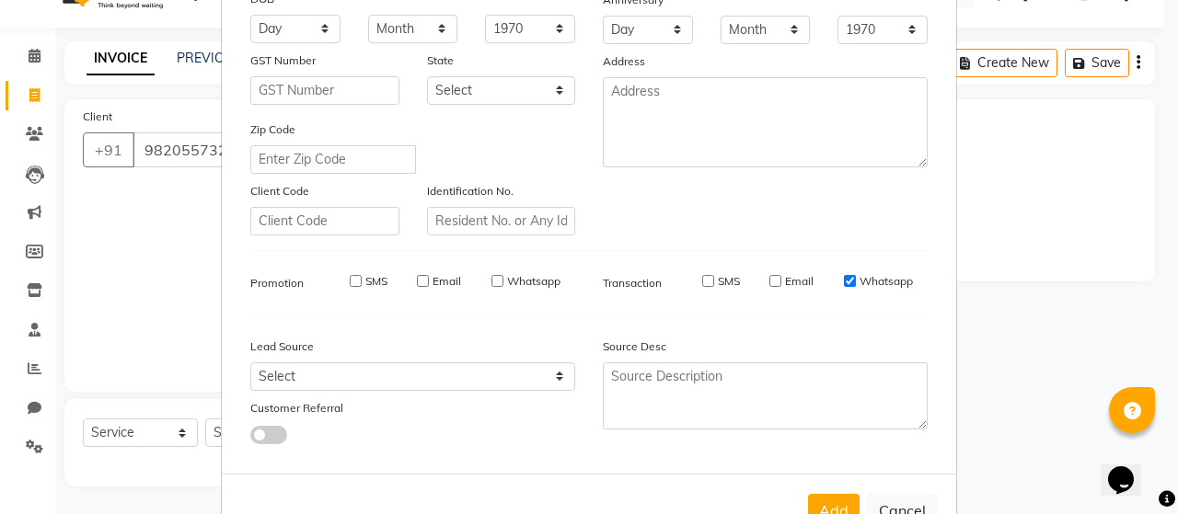
click at [865, 282] on label "Whatsapp" at bounding box center [885, 281] width 53 height 17
click at [856, 282] on input "Whatsapp" at bounding box center [850, 281] width 12 height 12
checkbox input "false"
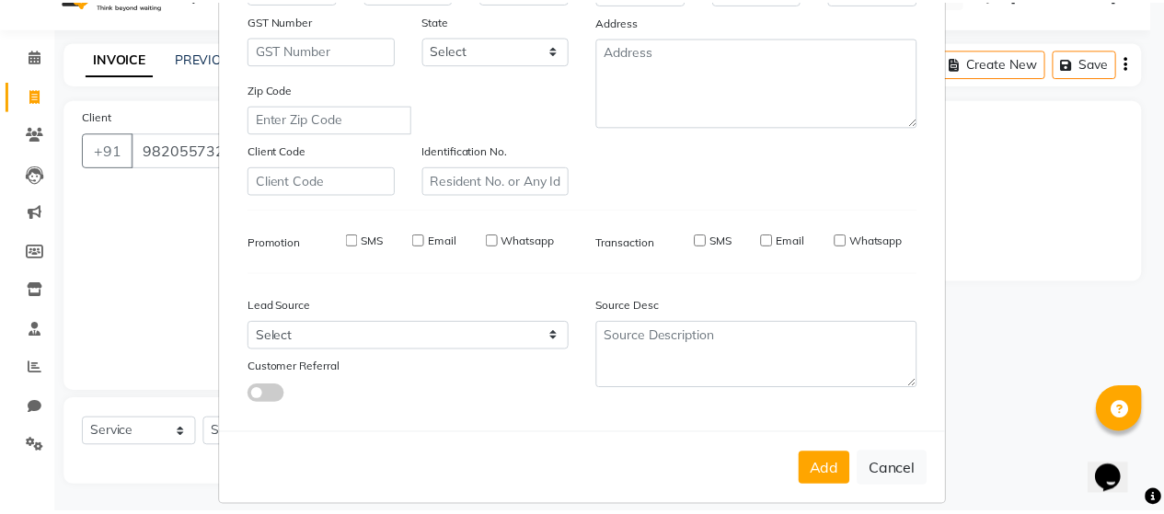
scroll to position [335, 0]
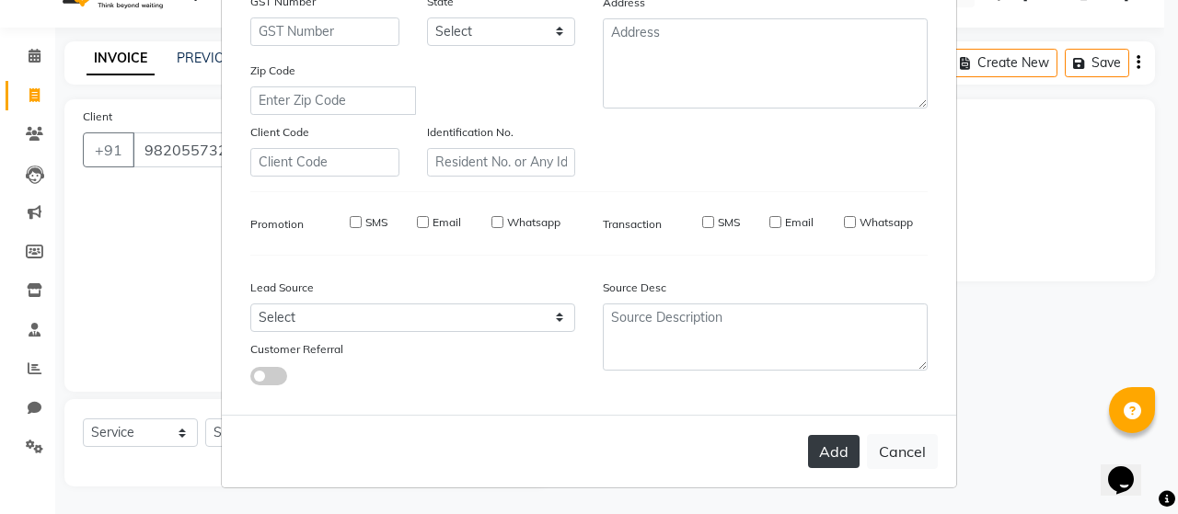
click at [825, 458] on button "Add" at bounding box center [834, 451] width 52 height 33
select select
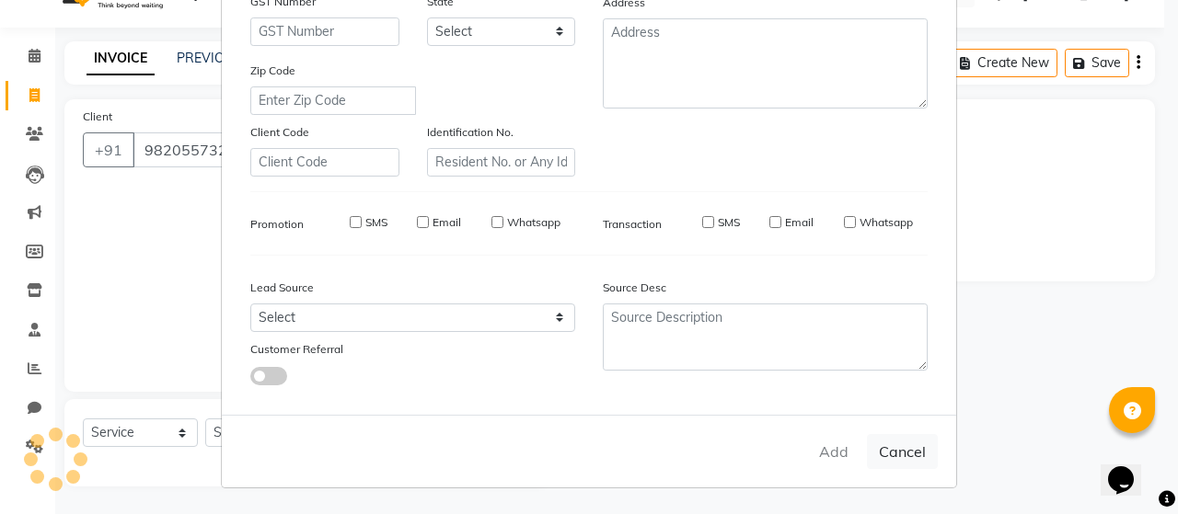
select select
checkbox input "false"
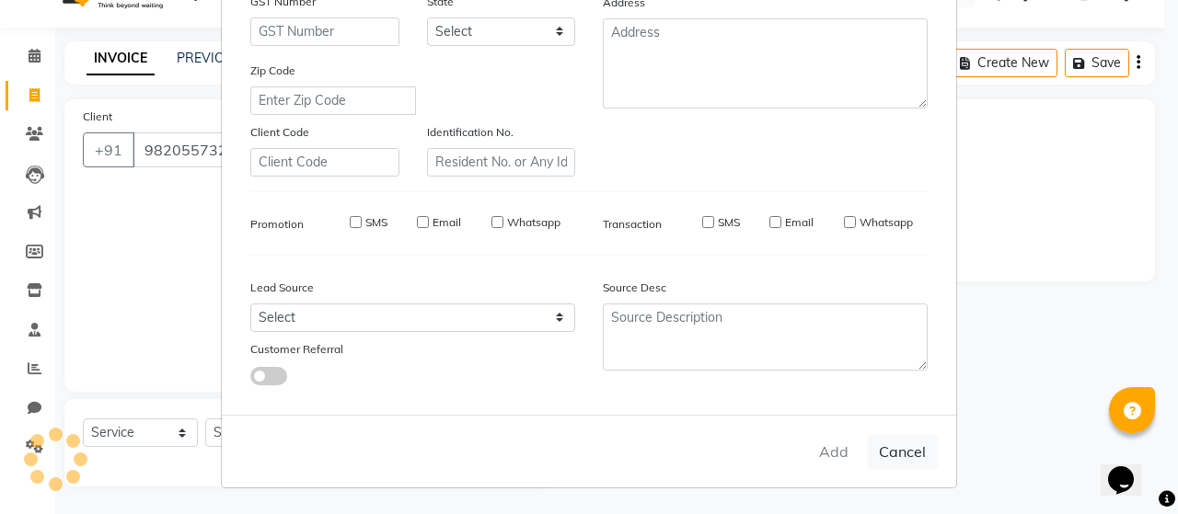
checkbox input "false"
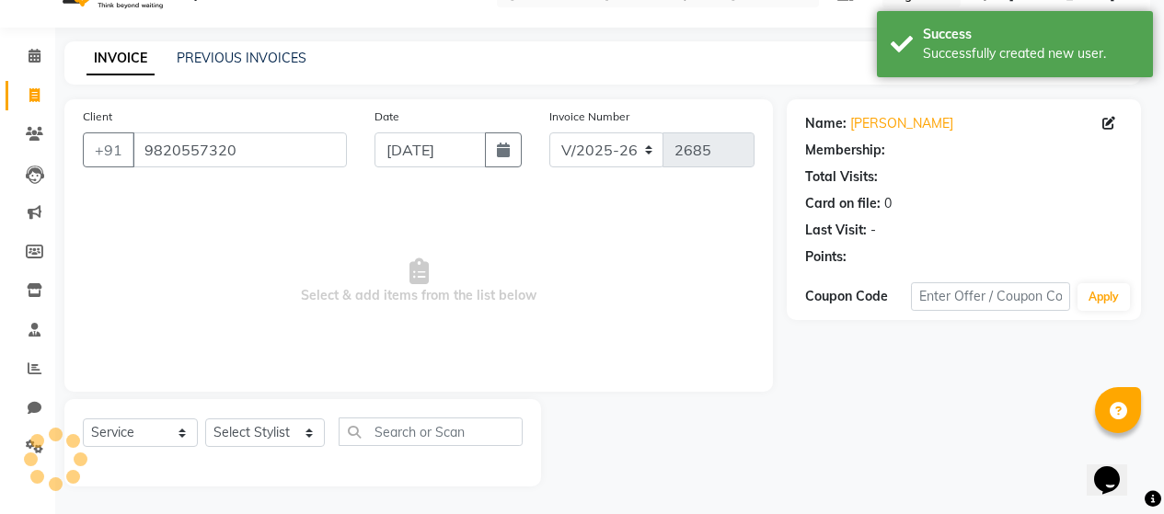
select select "1: Object"
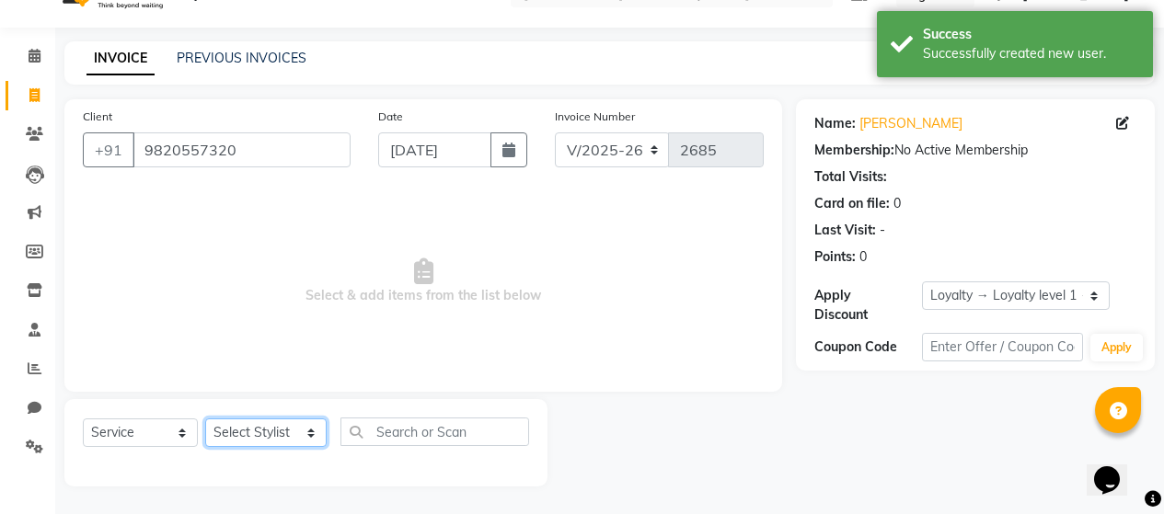
click at [302, 428] on select "Select Stylist [PERSON_NAME] Zibral [PERSON_NAME] [PERSON_NAME] [PERSON_NAME] […" at bounding box center [265, 433] width 121 height 29
select select "72240"
click at [205, 419] on select "Select Stylist [PERSON_NAME] Zibral [PERSON_NAME] [PERSON_NAME] [PERSON_NAME] […" at bounding box center [265, 433] width 121 height 29
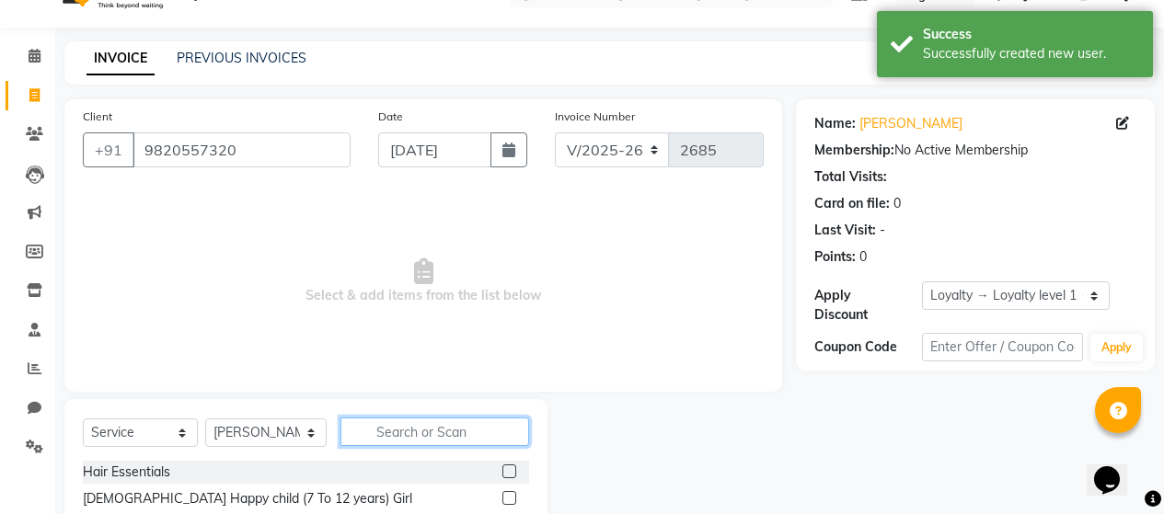
click at [455, 426] on input "text" at bounding box center [434, 432] width 189 height 29
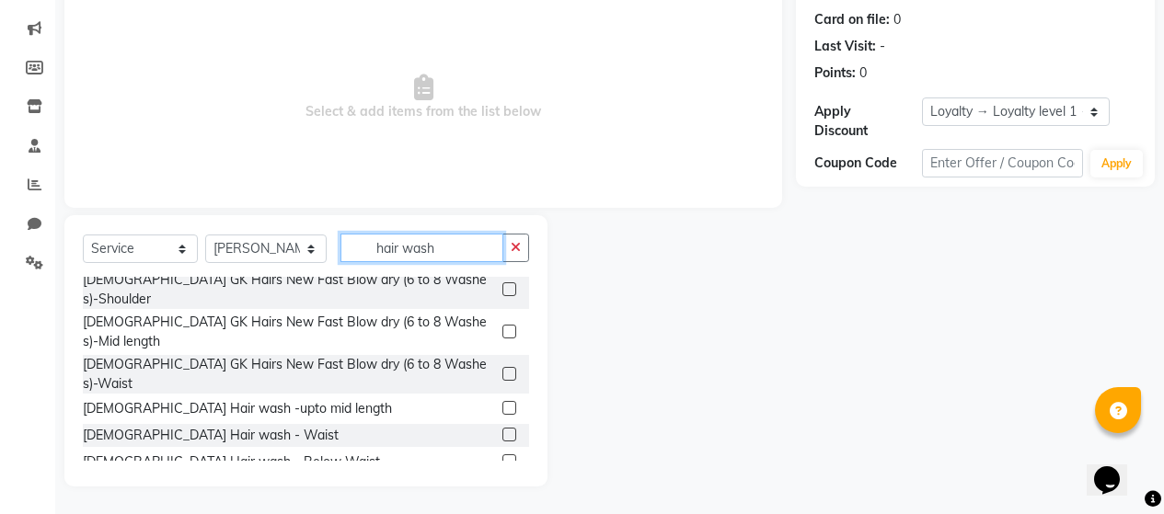
scroll to position [184, 0]
type input "hair wash"
click at [502, 453] on label at bounding box center [509, 460] width 14 height 14
click at [502, 455] on input "checkbox" at bounding box center [508, 461] width 12 height 12
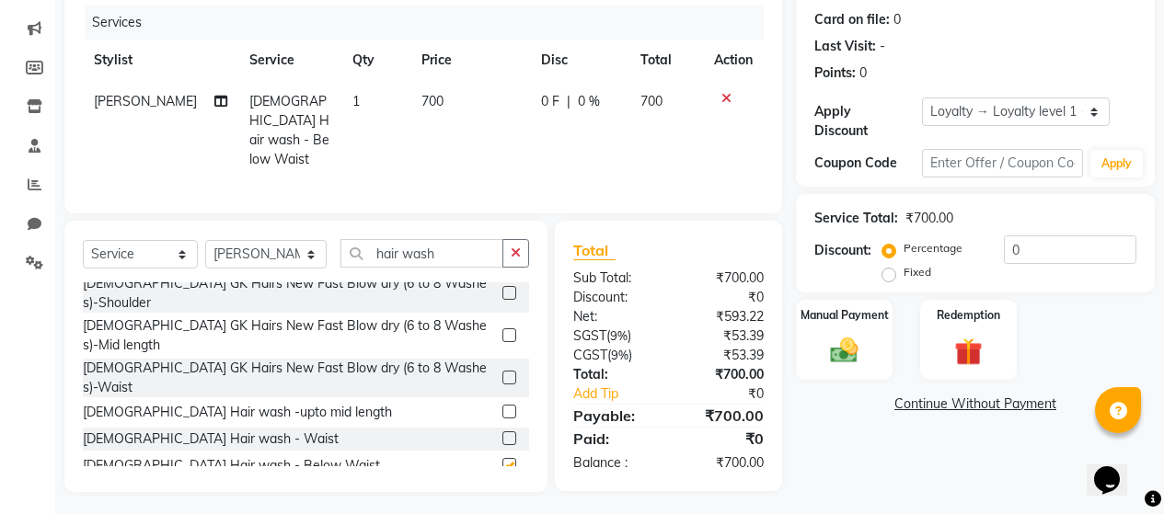
checkbox input "false"
drag, startPoint x: 493, startPoint y: 108, endPoint x: 439, endPoint y: 116, distance: 54.9
click at [486, 110] on td "700" at bounding box center [470, 130] width 120 height 99
select select "72240"
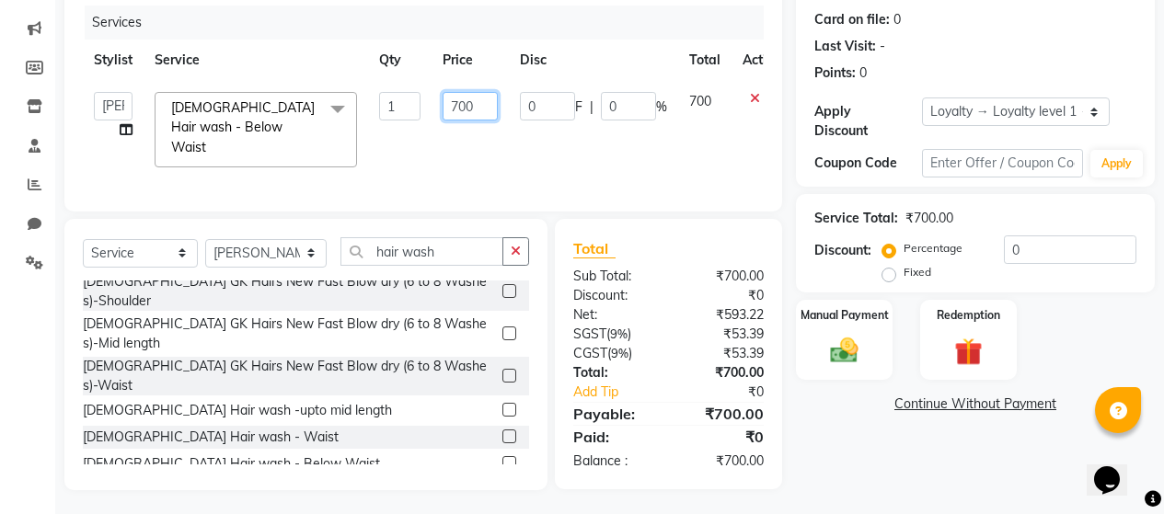
click at [454, 101] on input "700" at bounding box center [470, 106] width 55 height 29
click at [461, 101] on input "700" at bounding box center [470, 106] width 55 height 29
type input "600"
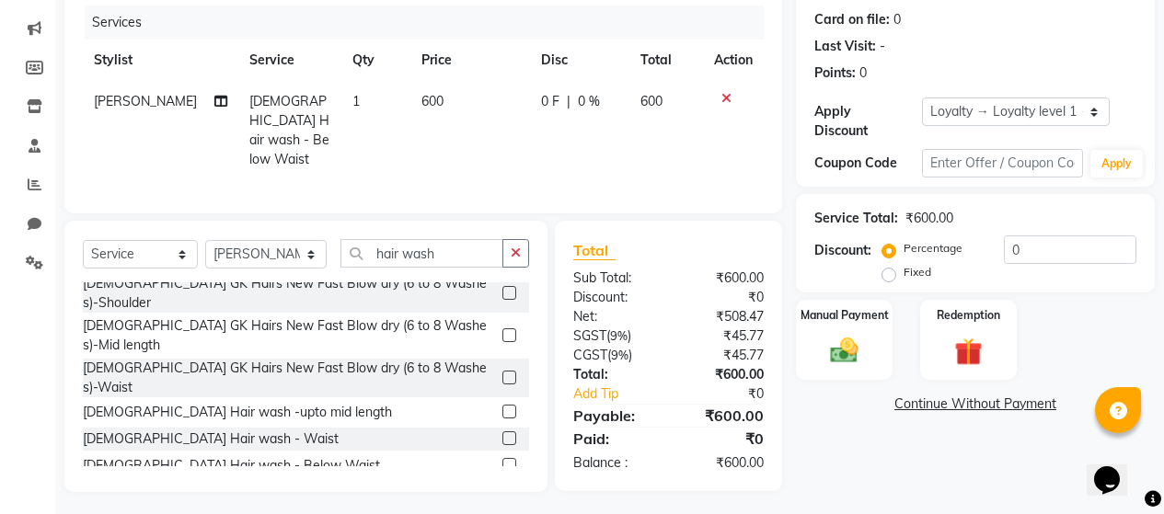
click at [606, 137] on td "0 F | 0 %" at bounding box center [579, 130] width 99 height 99
select select "72240"
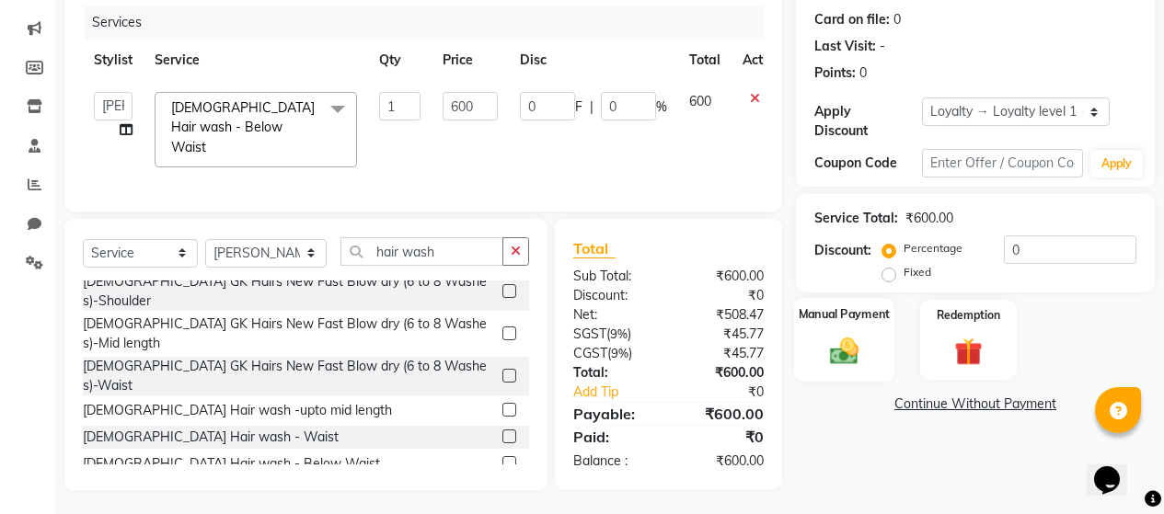
click at [836, 338] on img at bounding box center [844, 350] width 47 height 33
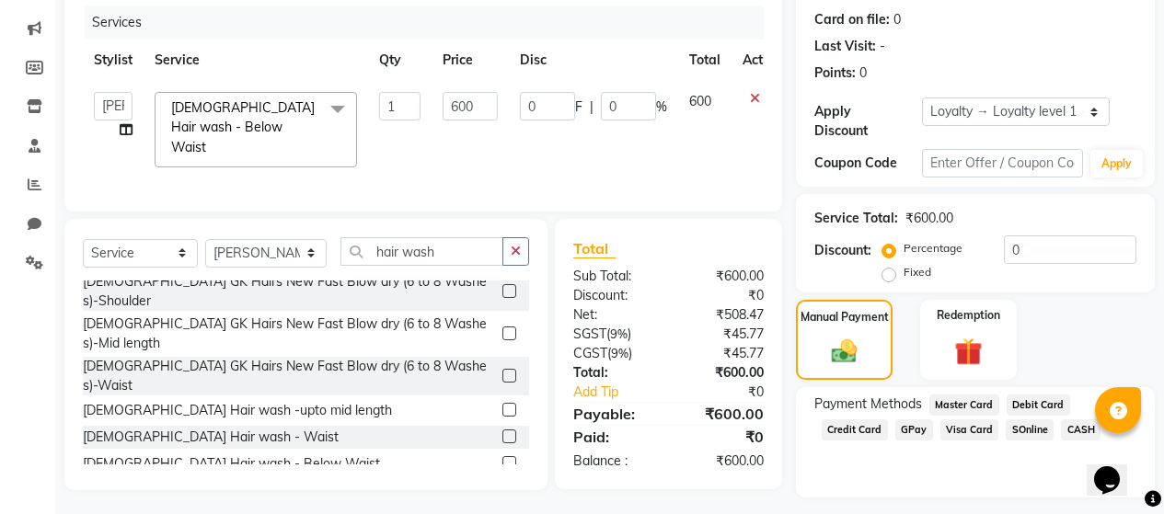
click at [913, 420] on span "GPay" at bounding box center [914, 430] width 38 height 21
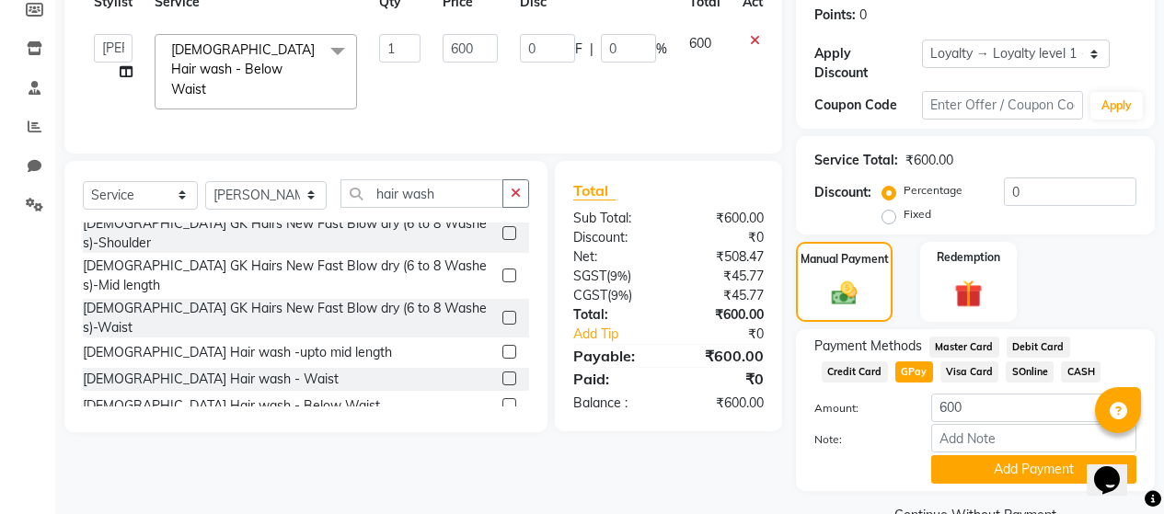
scroll to position [308, 0]
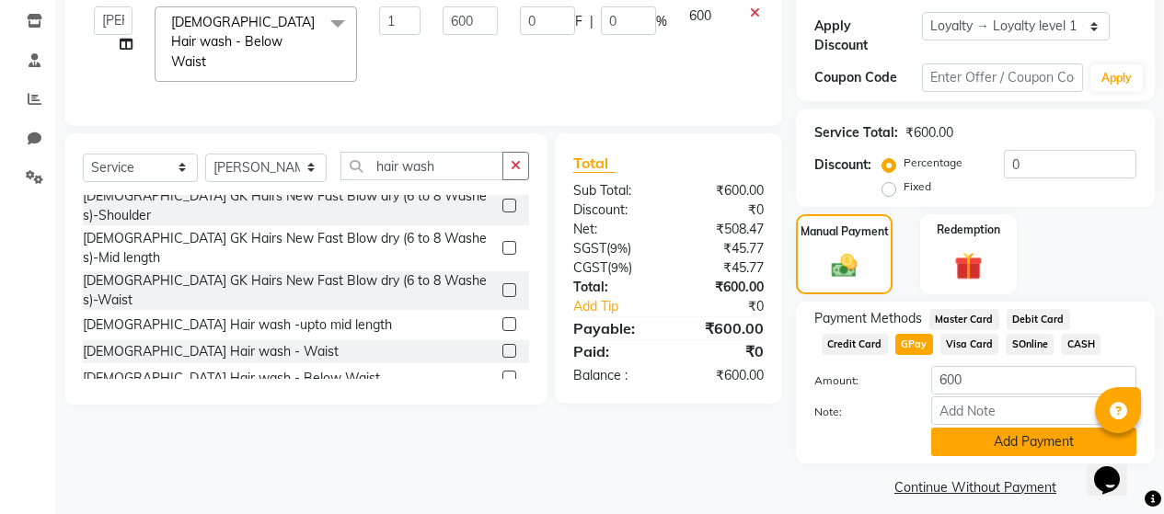
click at [983, 428] on button "Add Payment" at bounding box center [1033, 442] width 205 height 29
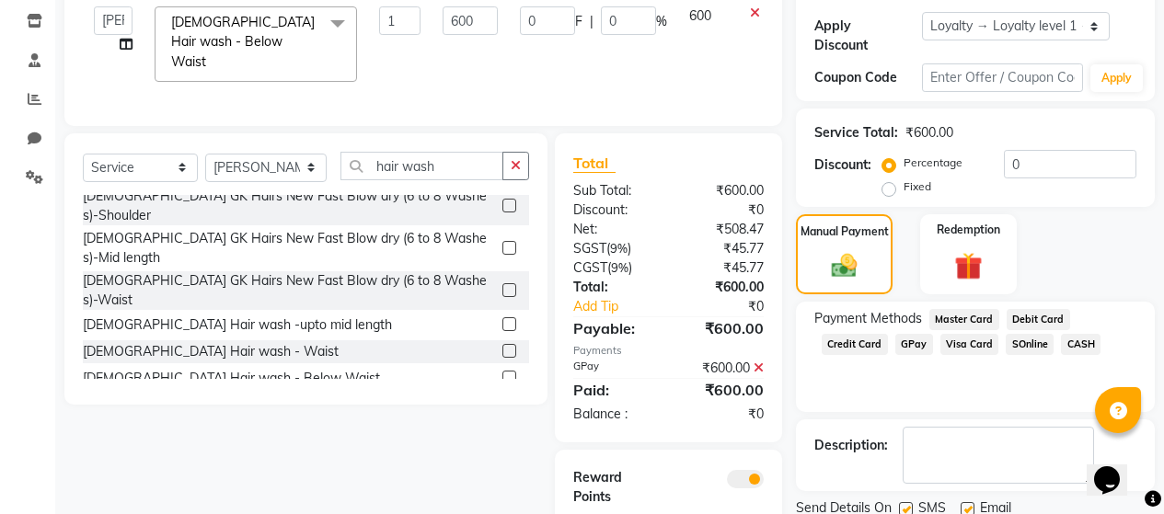
click at [909, 502] on label at bounding box center [906, 509] width 14 height 14
click at [909, 504] on input "checkbox" at bounding box center [905, 510] width 12 height 12
checkbox input "false"
click at [970, 502] on label at bounding box center [968, 509] width 14 height 14
click at [970, 504] on input "checkbox" at bounding box center [967, 510] width 12 height 12
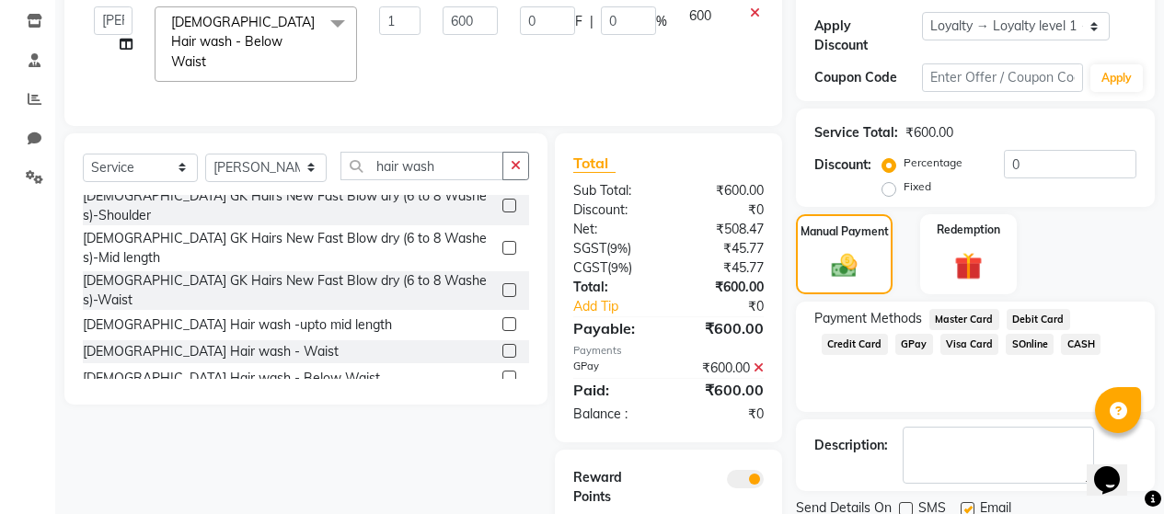
checkbox input "false"
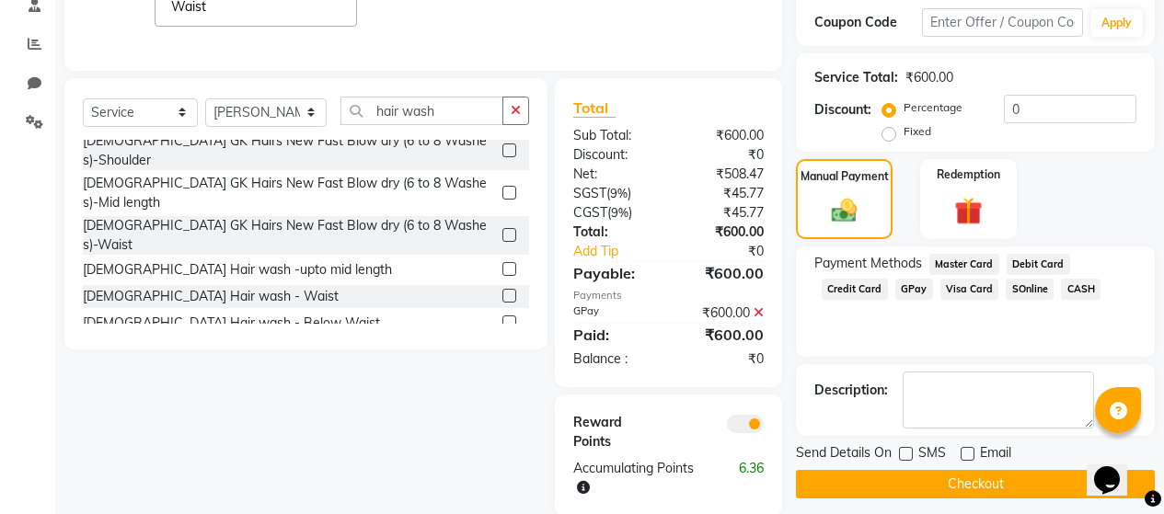
scroll to position [389, 0]
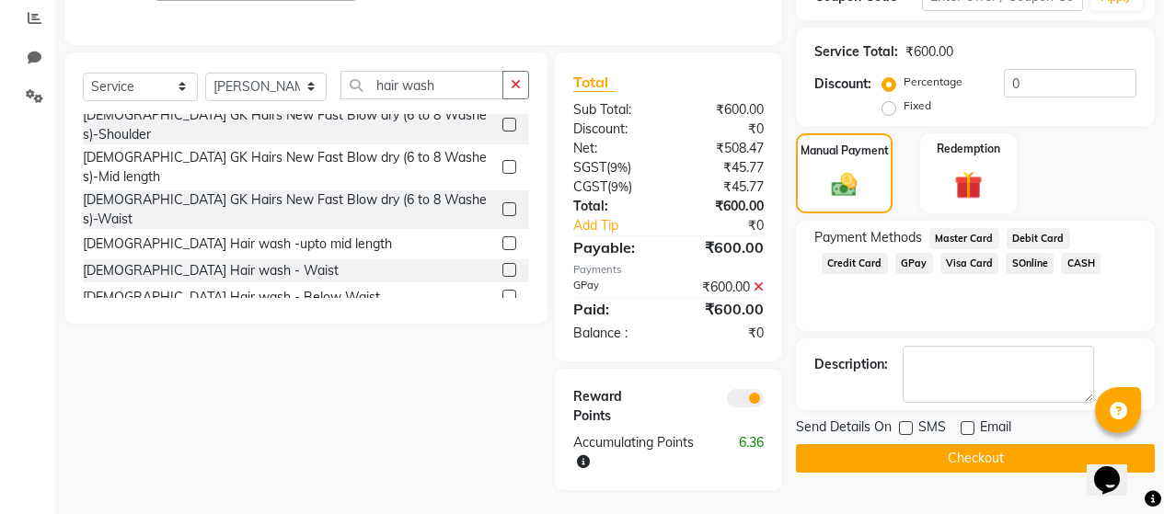
click at [941, 444] on button "Checkout" at bounding box center [975, 458] width 359 height 29
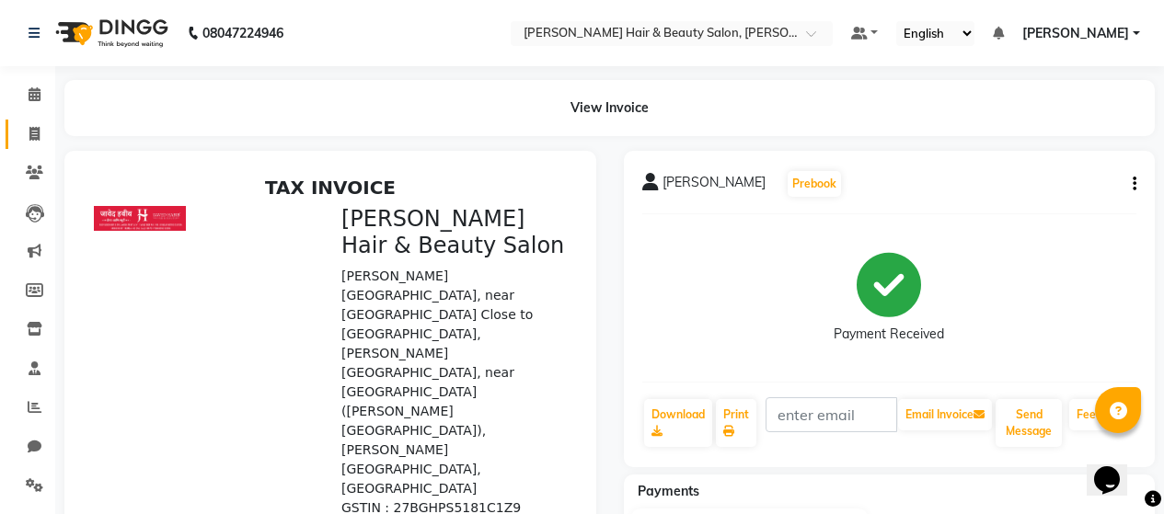
click at [33, 131] on icon at bounding box center [34, 134] width 10 height 14
select select "service"
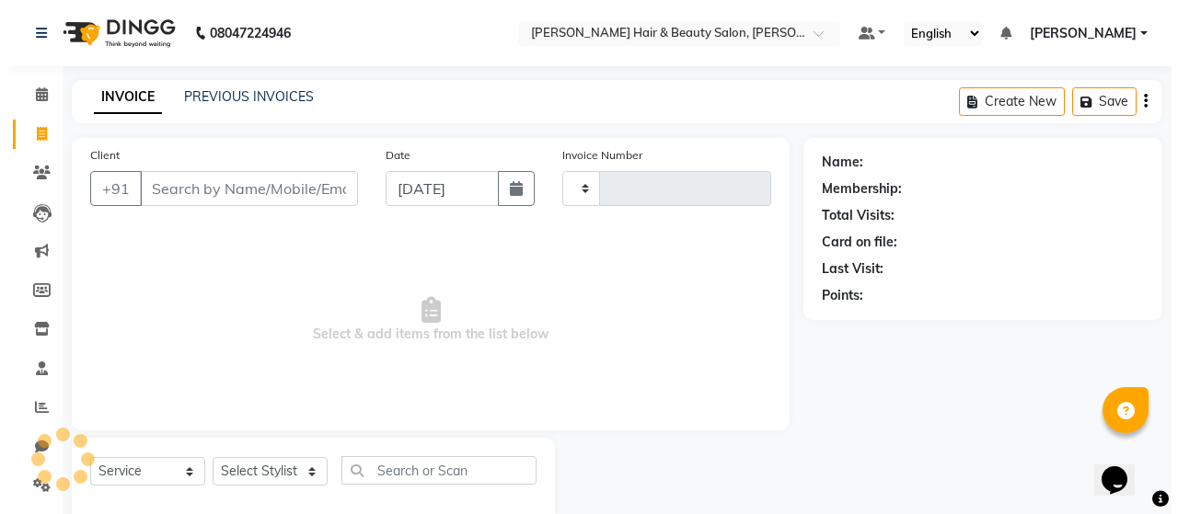
scroll to position [39, 0]
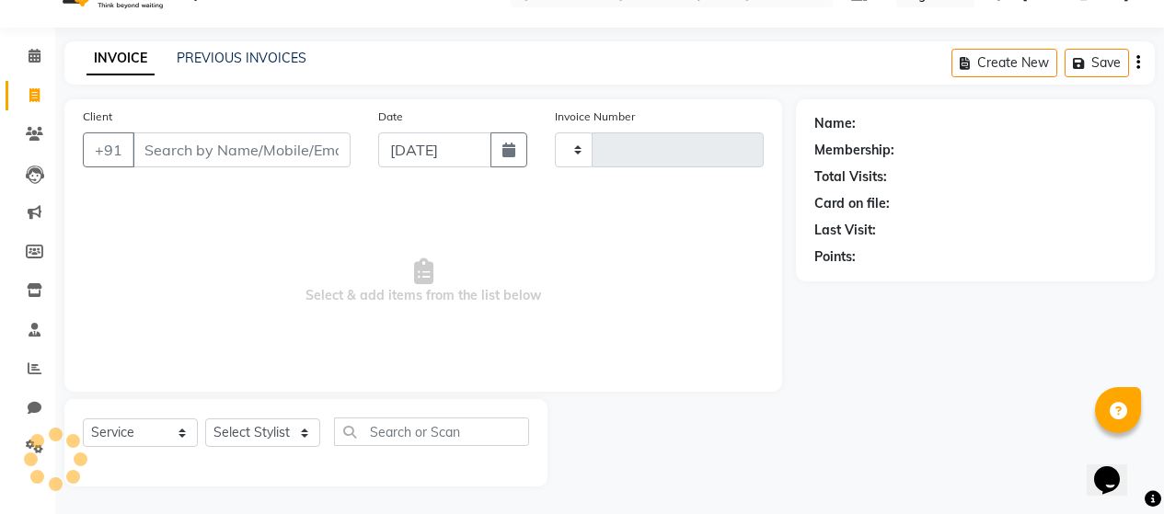
type input "2686"
select select "7927"
click at [196, 145] on input "Client" at bounding box center [241, 149] width 218 height 35
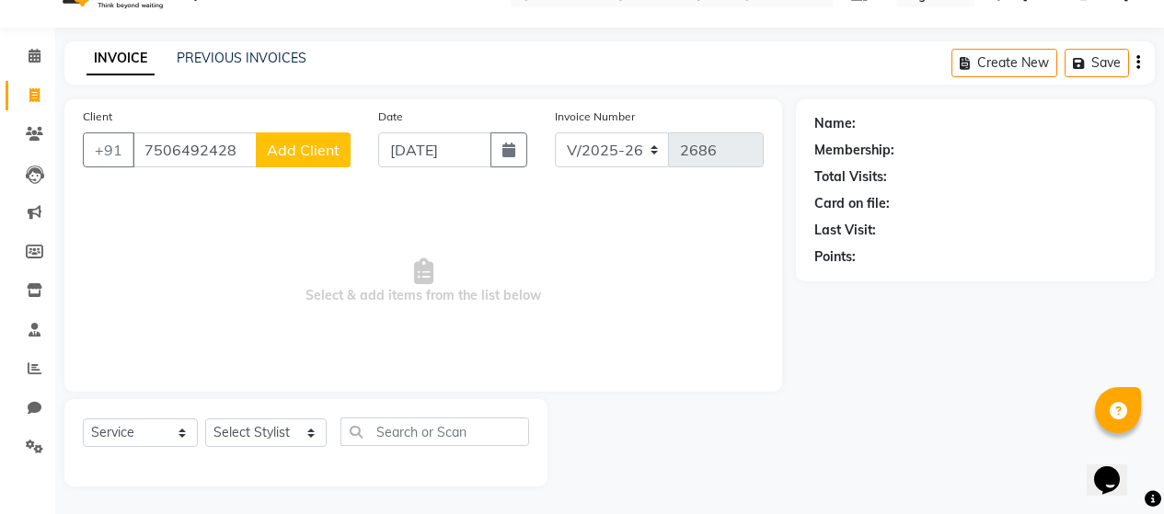
type input "7506492428"
click at [294, 146] on span "Add Client" at bounding box center [303, 150] width 73 height 18
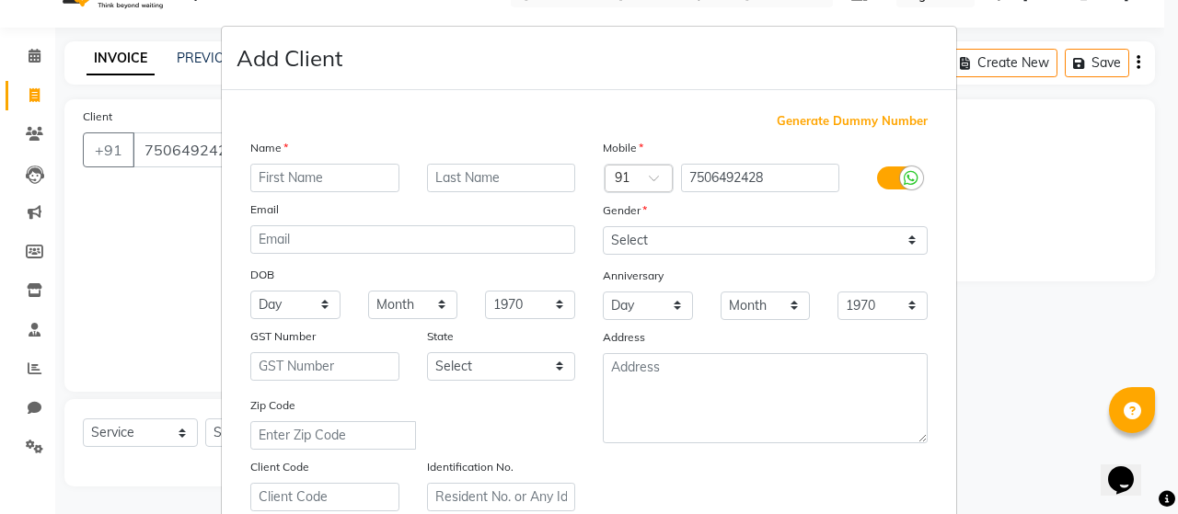
click at [314, 177] on input "text" at bounding box center [324, 178] width 149 height 29
type input "[PERSON_NAME]"
click at [477, 170] on input "text" at bounding box center [501, 178] width 149 height 29
type input "Lobo"
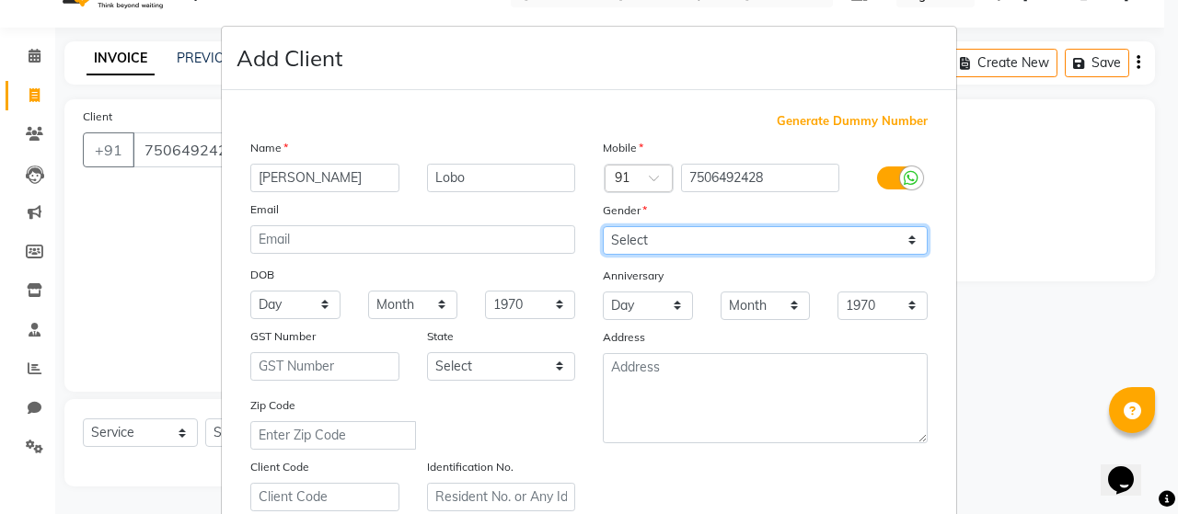
drag, startPoint x: 906, startPoint y: 238, endPoint x: 850, endPoint y: 249, distance: 57.2
click at [906, 238] on select "Select [DEMOGRAPHIC_DATA] [DEMOGRAPHIC_DATA] Other Prefer Not To Say" at bounding box center [765, 240] width 325 height 29
select select "[DEMOGRAPHIC_DATA]"
click at [603, 226] on select "Select [DEMOGRAPHIC_DATA] [DEMOGRAPHIC_DATA] Other Prefer Not To Say" at bounding box center [765, 240] width 325 height 29
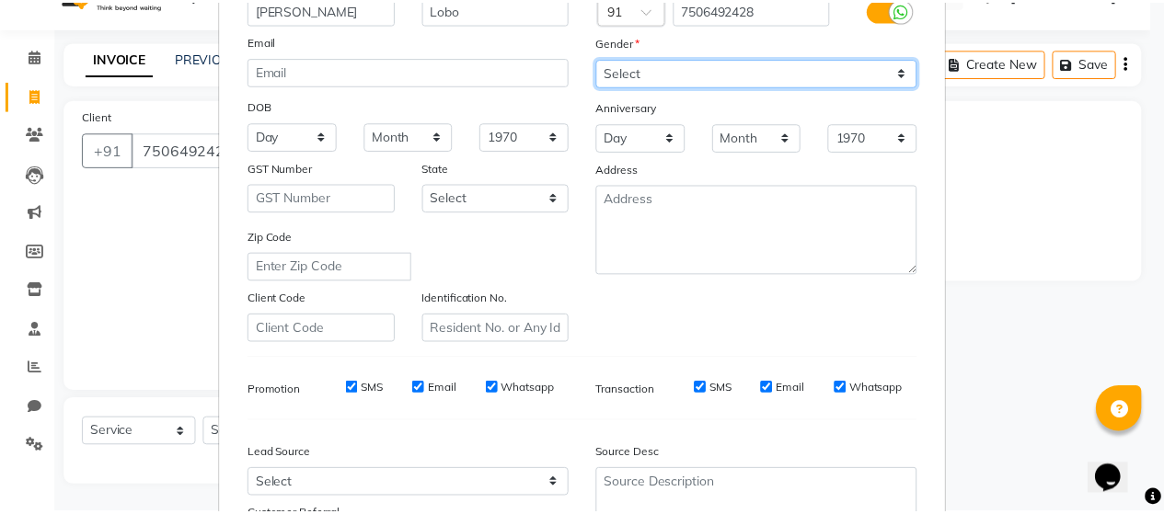
scroll to position [335, 0]
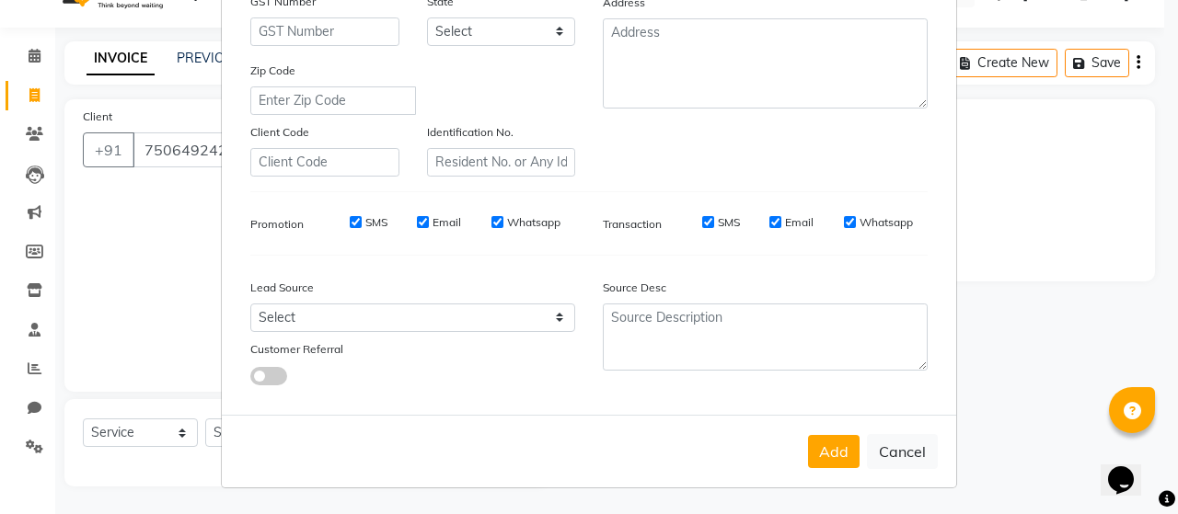
click at [365, 214] on label "SMS" at bounding box center [376, 222] width 22 height 17
click at [362, 216] on input "SMS" at bounding box center [356, 222] width 12 height 12
checkbox input "false"
click at [439, 221] on label "Email" at bounding box center [446, 222] width 29 height 17
click at [429, 221] on input "Email" at bounding box center [423, 222] width 12 height 12
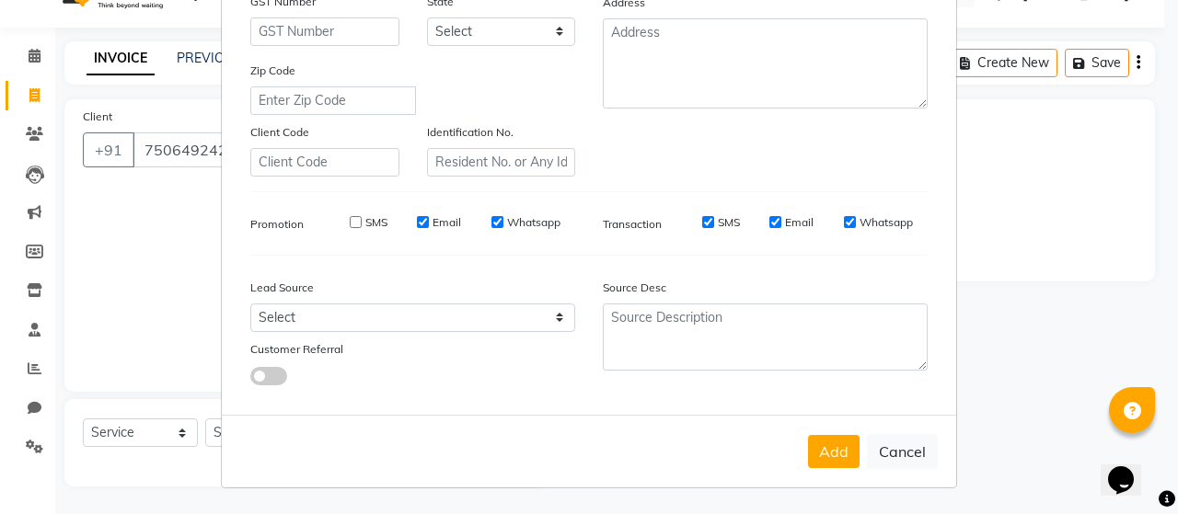
checkbox input "false"
click at [521, 225] on label "Whatsapp" at bounding box center [533, 222] width 53 height 17
click at [503, 225] on input "Whatsapp" at bounding box center [497, 222] width 12 height 12
checkbox input "false"
click at [721, 224] on label "SMS" at bounding box center [729, 222] width 22 height 17
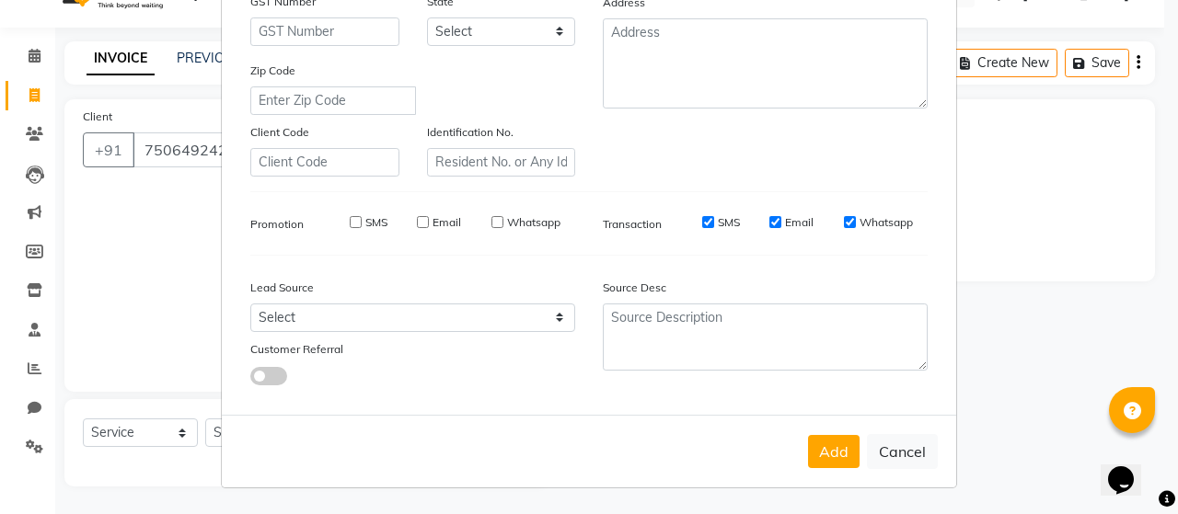
click at [714, 224] on input "SMS" at bounding box center [708, 222] width 12 height 12
checkbox input "false"
click at [790, 225] on label "Email" at bounding box center [799, 222] width 29 height 17
click at [781, 225] on input "Email" at bounding box center [775, 222] width 12 height 12
checkbox input "false"
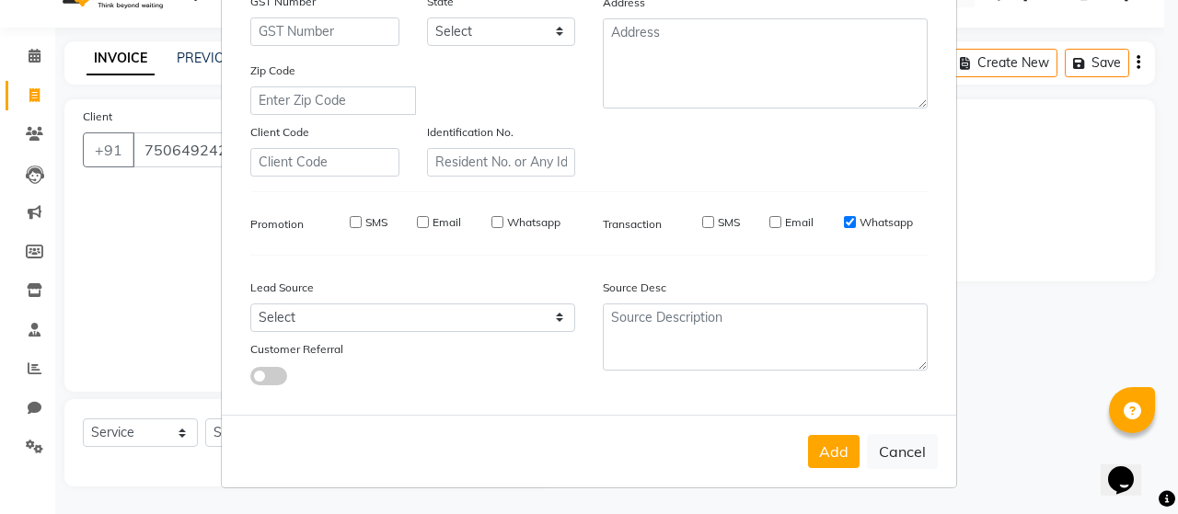
click at [885, 225] on label "Whatsapp" at bounding box center [885, 222] width 53 height 17
click at [856, 225] on input "Whatsapp" at bounding box center [850, 222] width 12 height 12
checkbox input "false"
click at [836, 451] on button "Add" at bounding box center [834, 451] width 52 height 33
select select
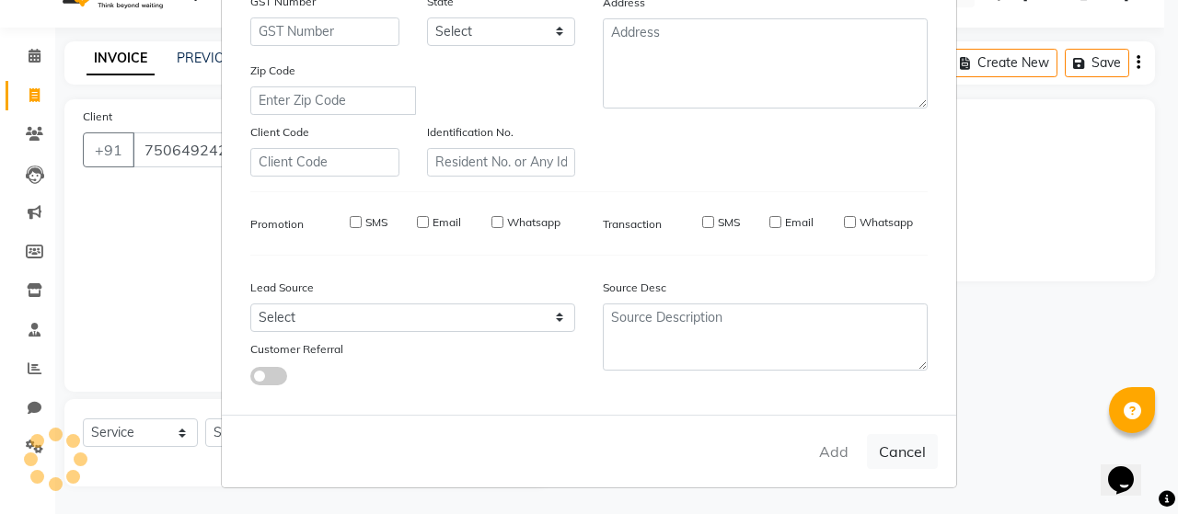
select select
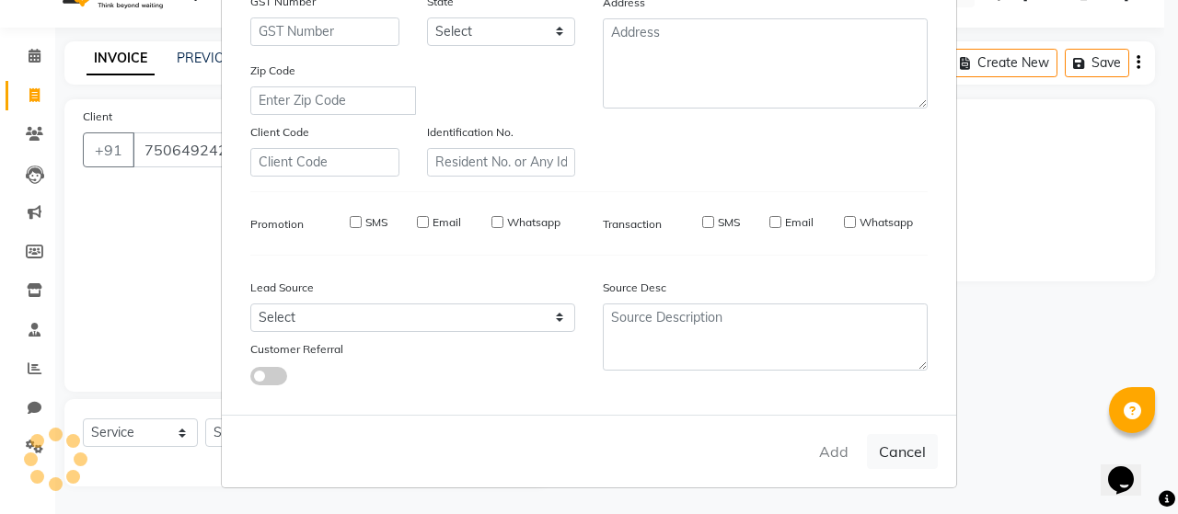
select select
checkbox input "false"
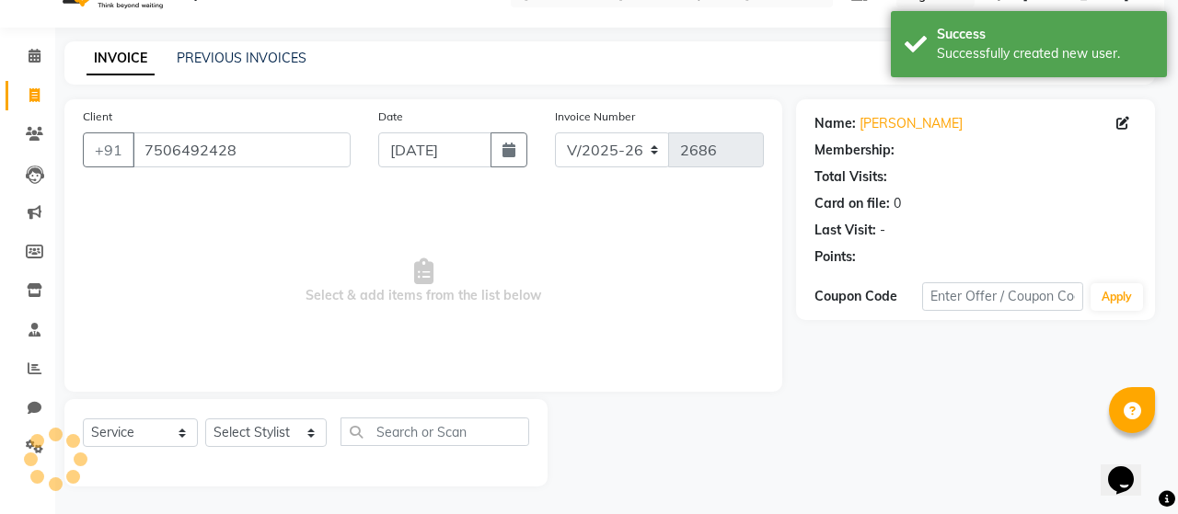
select select "1: Object"
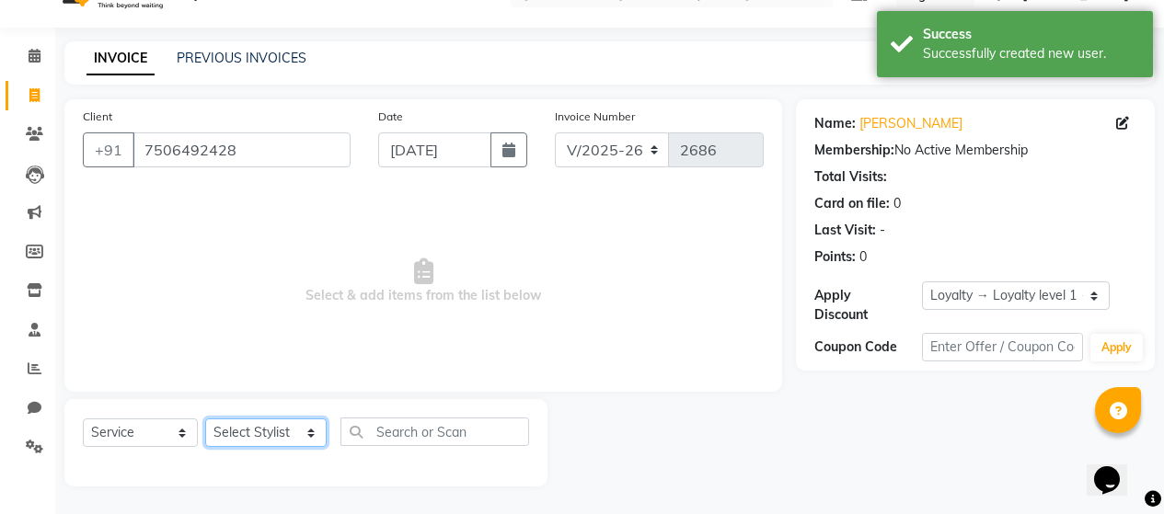
click at [300, 432] on select "Select Stylist [PERSON_NAME] Zibral [PERSON_NAME] [PERSON_NAME] [PERSON_NAME] […" at bounding box center [265, 433] width 121 height 29
select select "72241"
click at [205, 419] on select "Select Stylist [PERSON_NAME] Zibral [PERSON_NAME] [PERSON_NAME] [PERSON_NAME] […" at bounding box center [265, 433] width 121 height 29
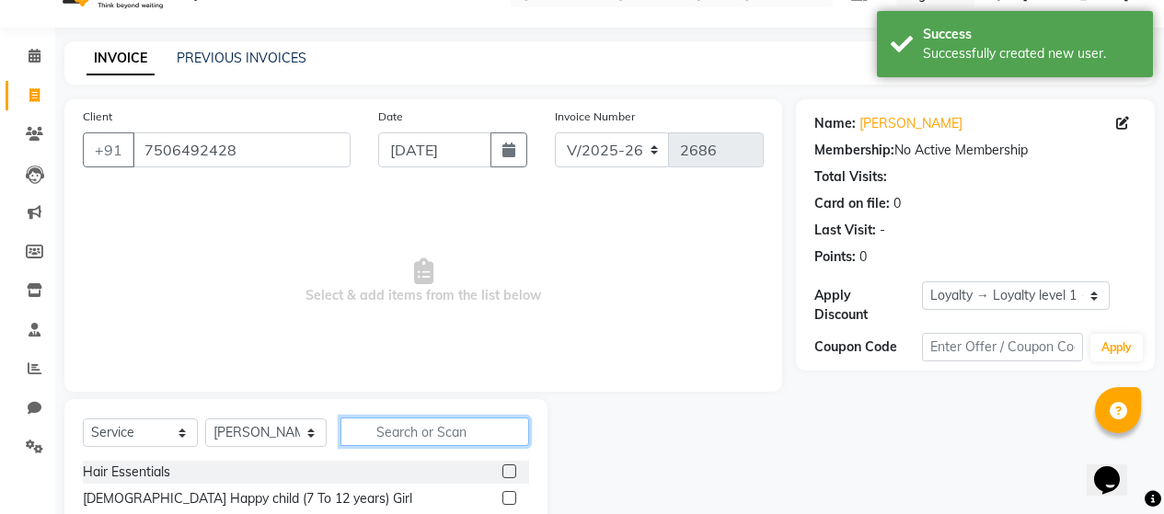
click at [440, 424] on input "text" at bounding box center [434, 432] width 189 height 29
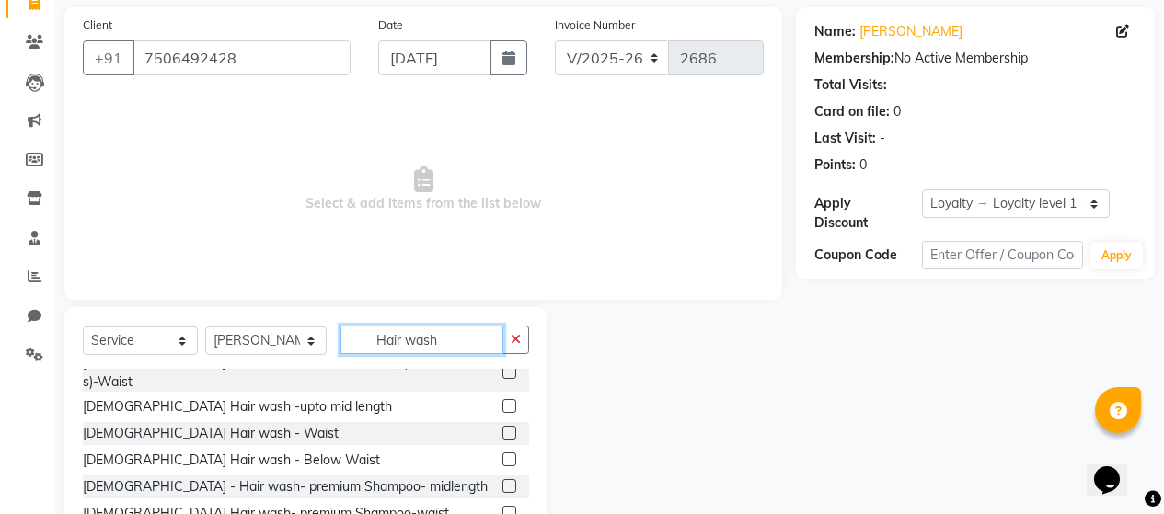
scroll to position [184, 0]
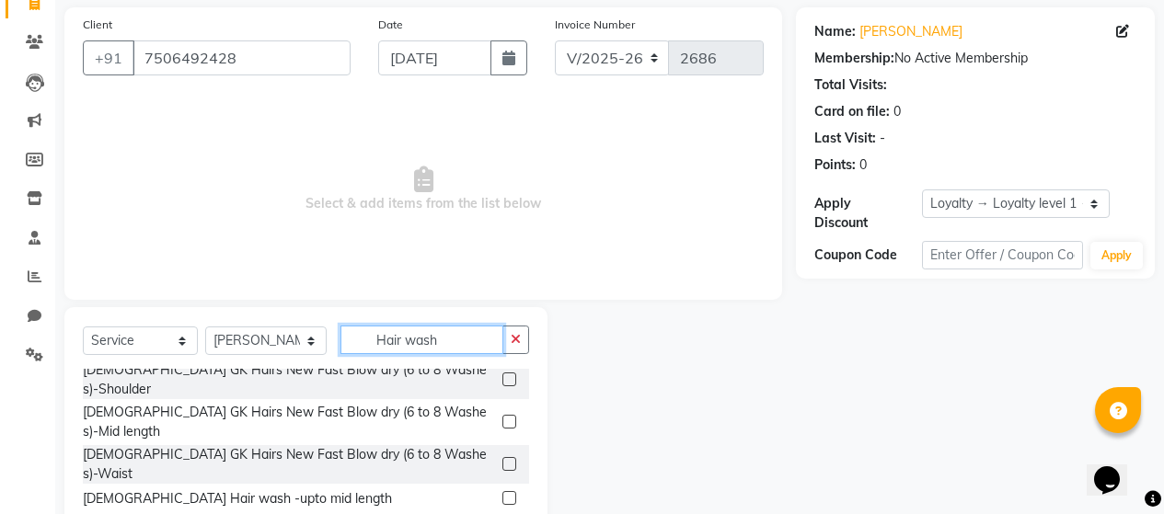
type input "Hair wash"
click at [502, 491] on label at bounding box center [509, 498] width 14 height 14
click at [502, 493] on input "checkbox" at bounding box center [508, 499] width 12 height 12
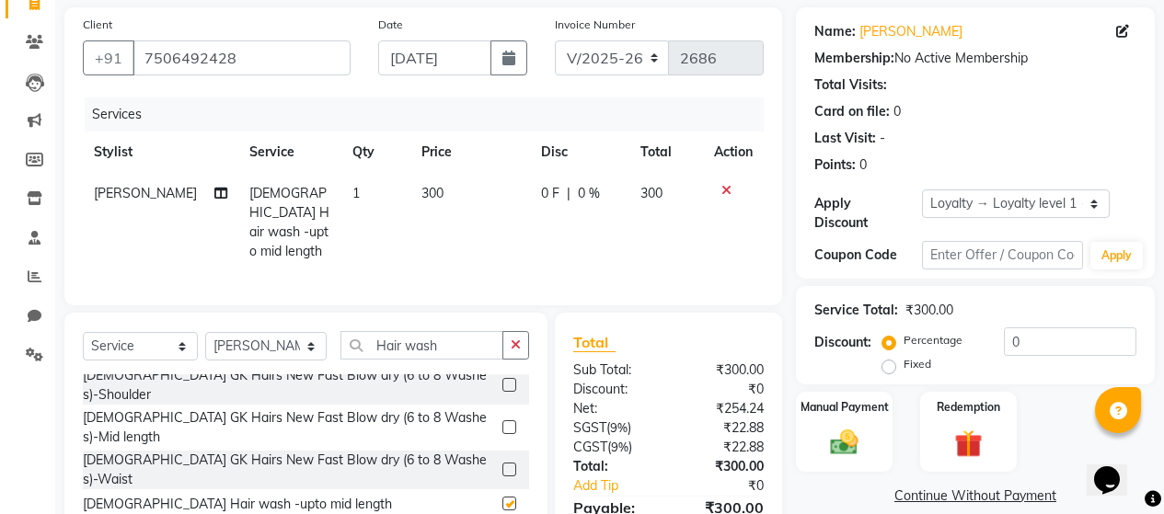
checkbox input "false"
click at [462, 194] on td "300" at bounding box center [470, 222] width 120 height 99
select select "72241"
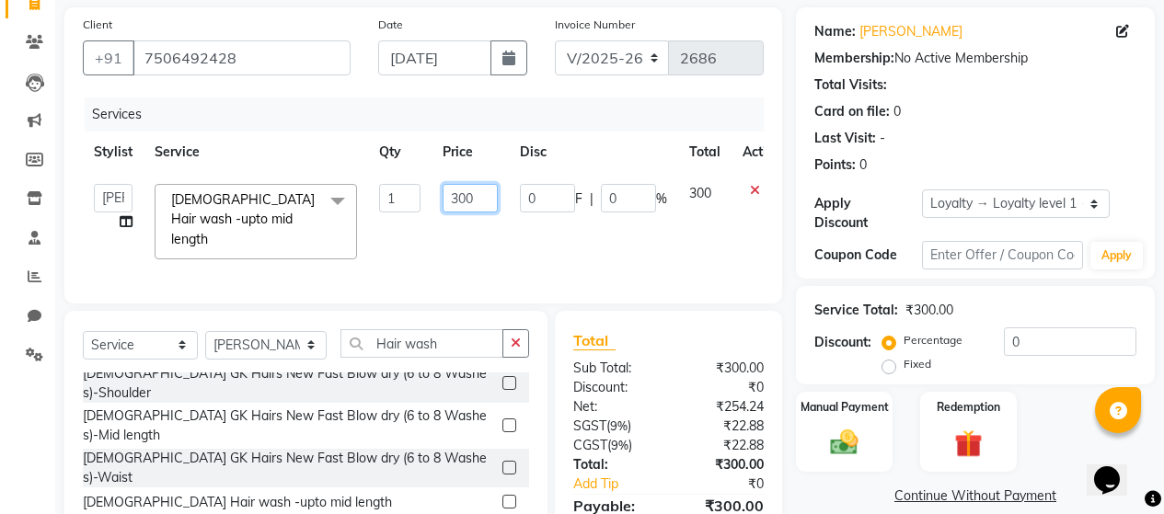
click at [457, 197] on input "300" at bounding box center [470, 198] width 55 height 29
type input "400"
click at [511, 242] on tr "[PERSON_NAME] Zibral [PERSON_NAME] [PERSON_NAME] [PERSON_NAME] [PERSON_NAME] [P…" at bounding box center [437, 222] width 709 height 98
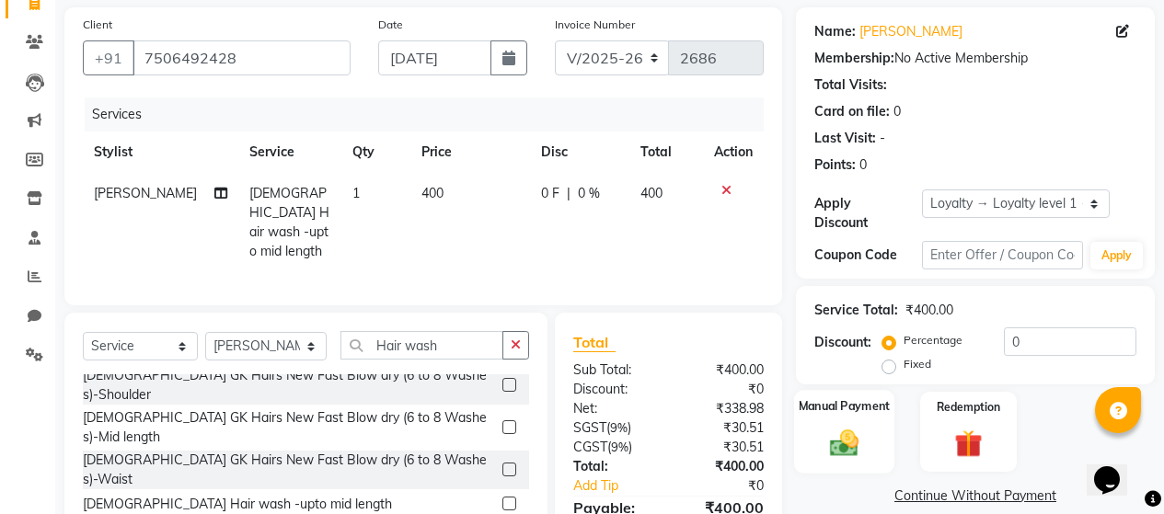
click at [849, 431] on img at bounding box center [844, 442] width 47 height 33
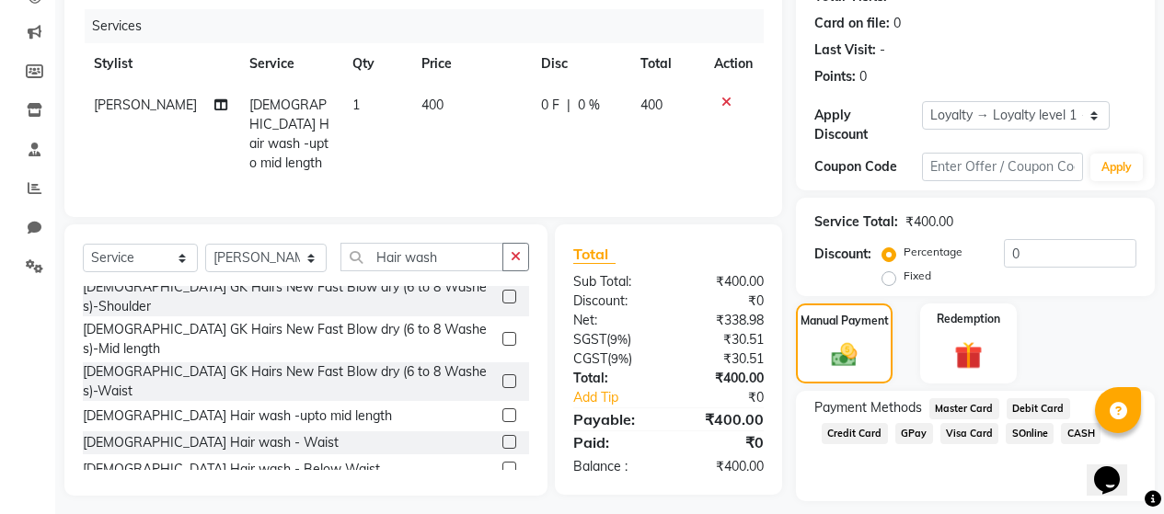
scroll to position [257, 0]
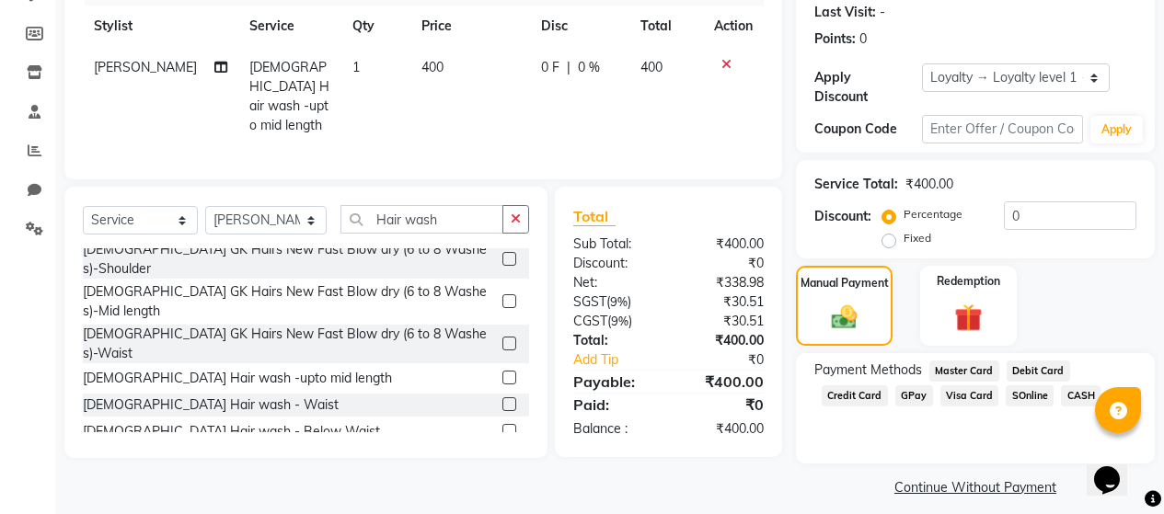
click at [918, 386] on span "GPay" at bounding box center [914, 396] width 38 height 21
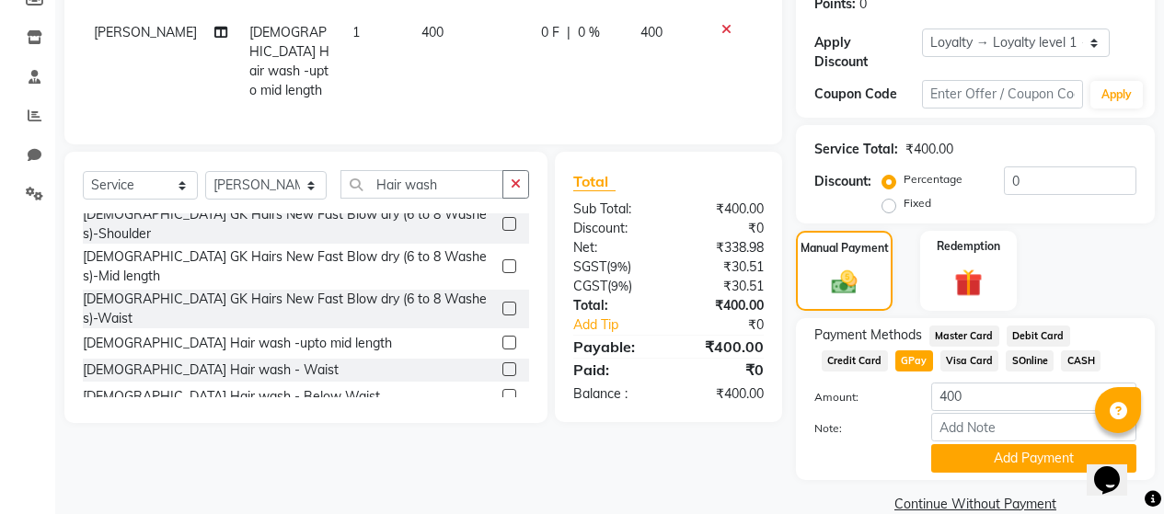
scroll to position [308, 0]
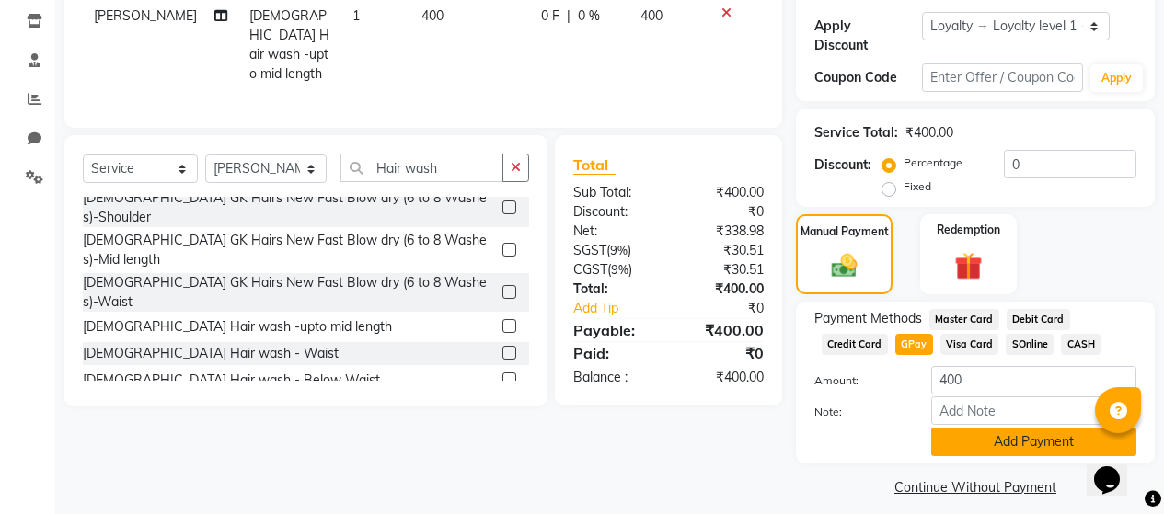
click at [1005, 428] on button "Add Payment" at bounding box center [1033, 442] width 205 height 29
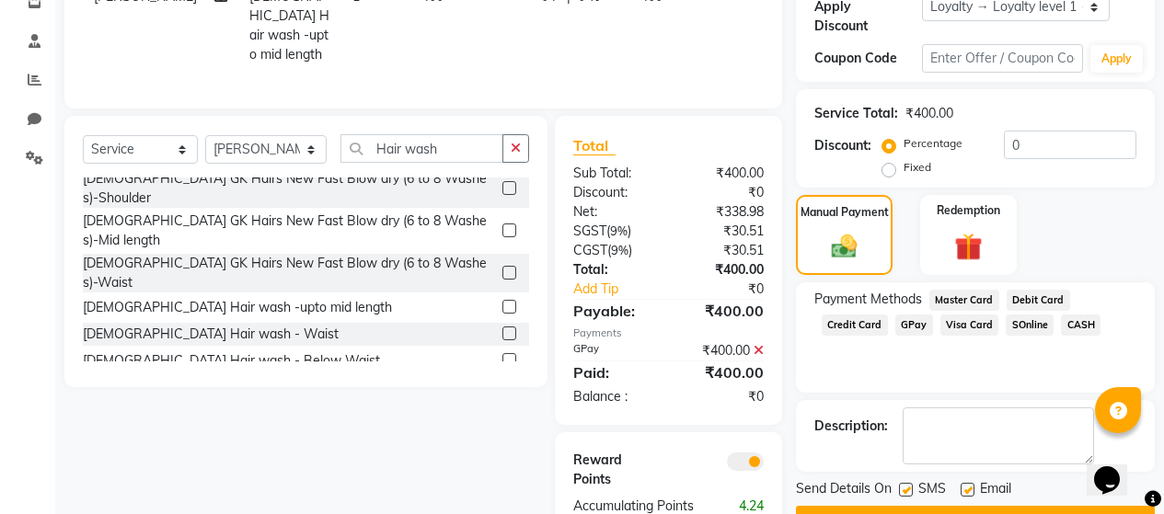
scroll to position [389, 0]
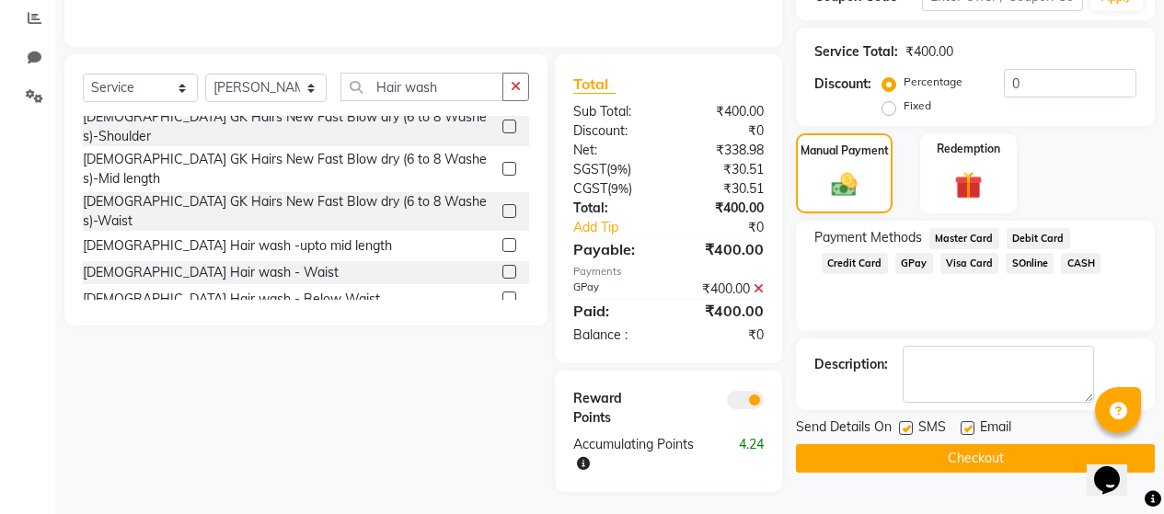
click at [904, 421] on label at bounding box center [906, 428] width 14 height 14
click at [904, 423] on input "checkbox" at bounding box center [905, 429] width 12 height 12
checkbox input "false"
click at [963, 421] on label at bounding box center [968, 428] width 14 height 14
click at [963, 423] on input "checkbox" at bounding box center [967, 429] width 12 height 12
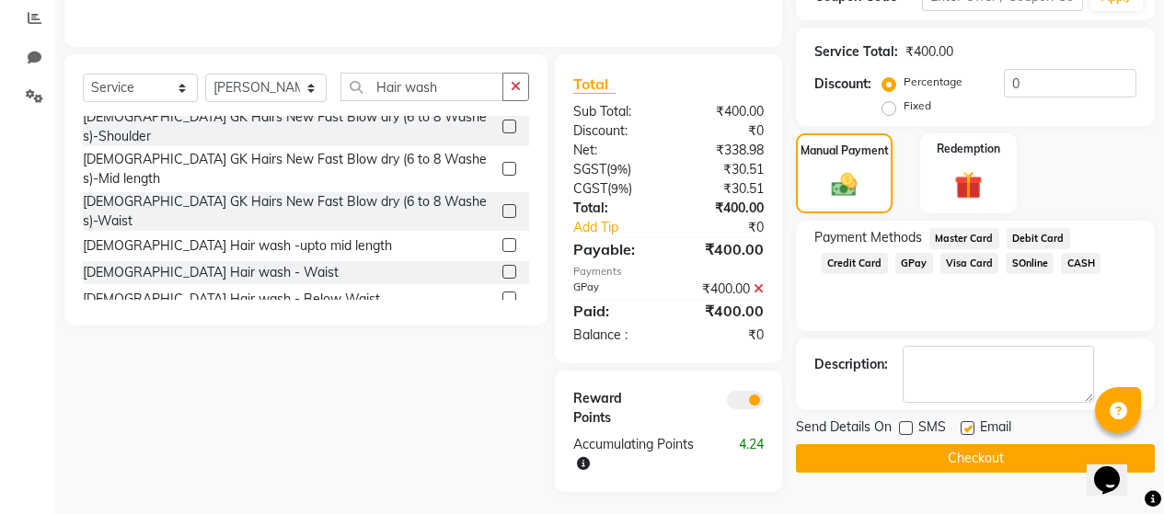
checkbox input "false"
click at [954, 445] on button "Checkout" at bounding box center [975, 458] width 359 height 29
